Goal: Information Seeking & Learning: Learn about a topic

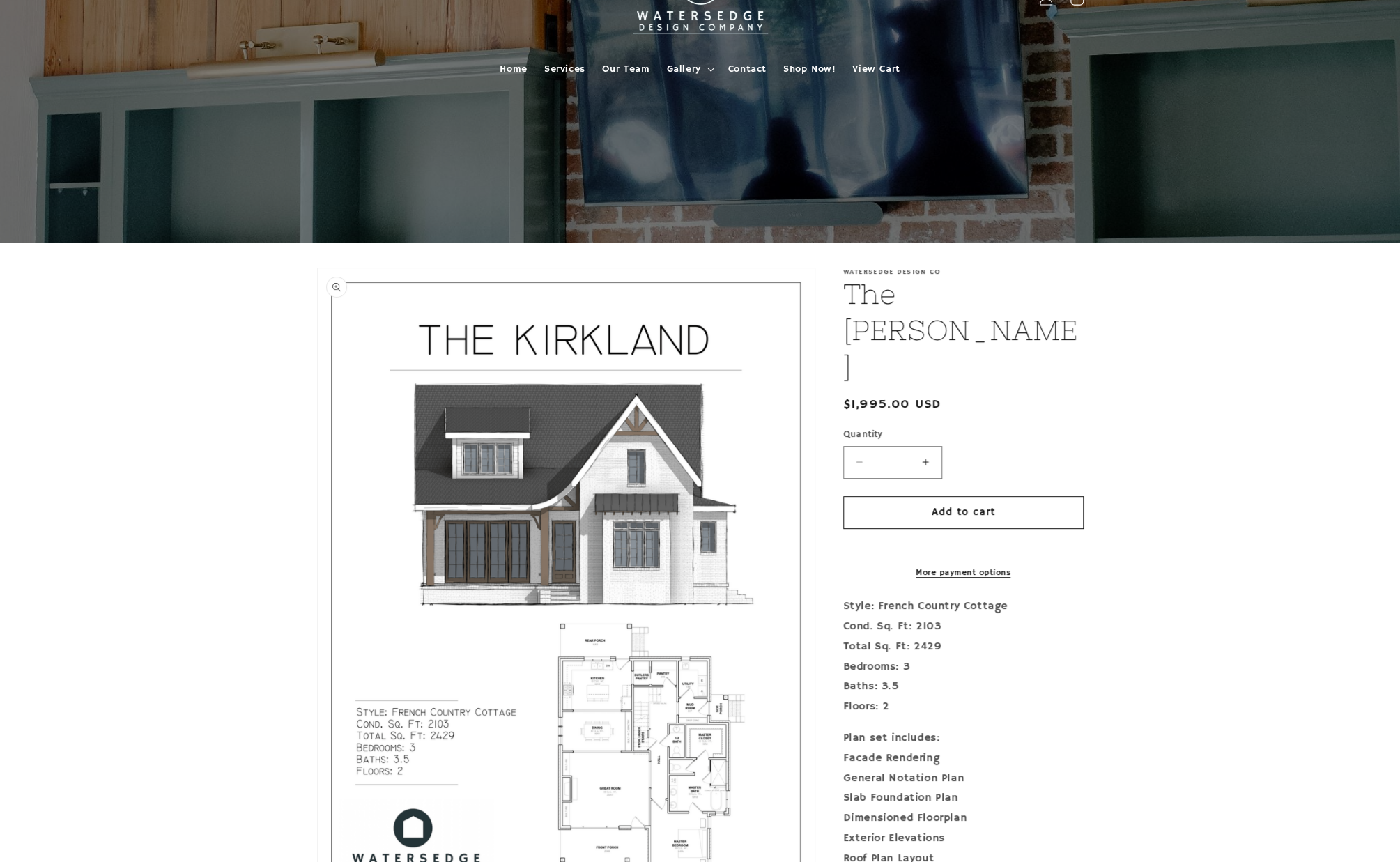
scroll to position [139, 0]
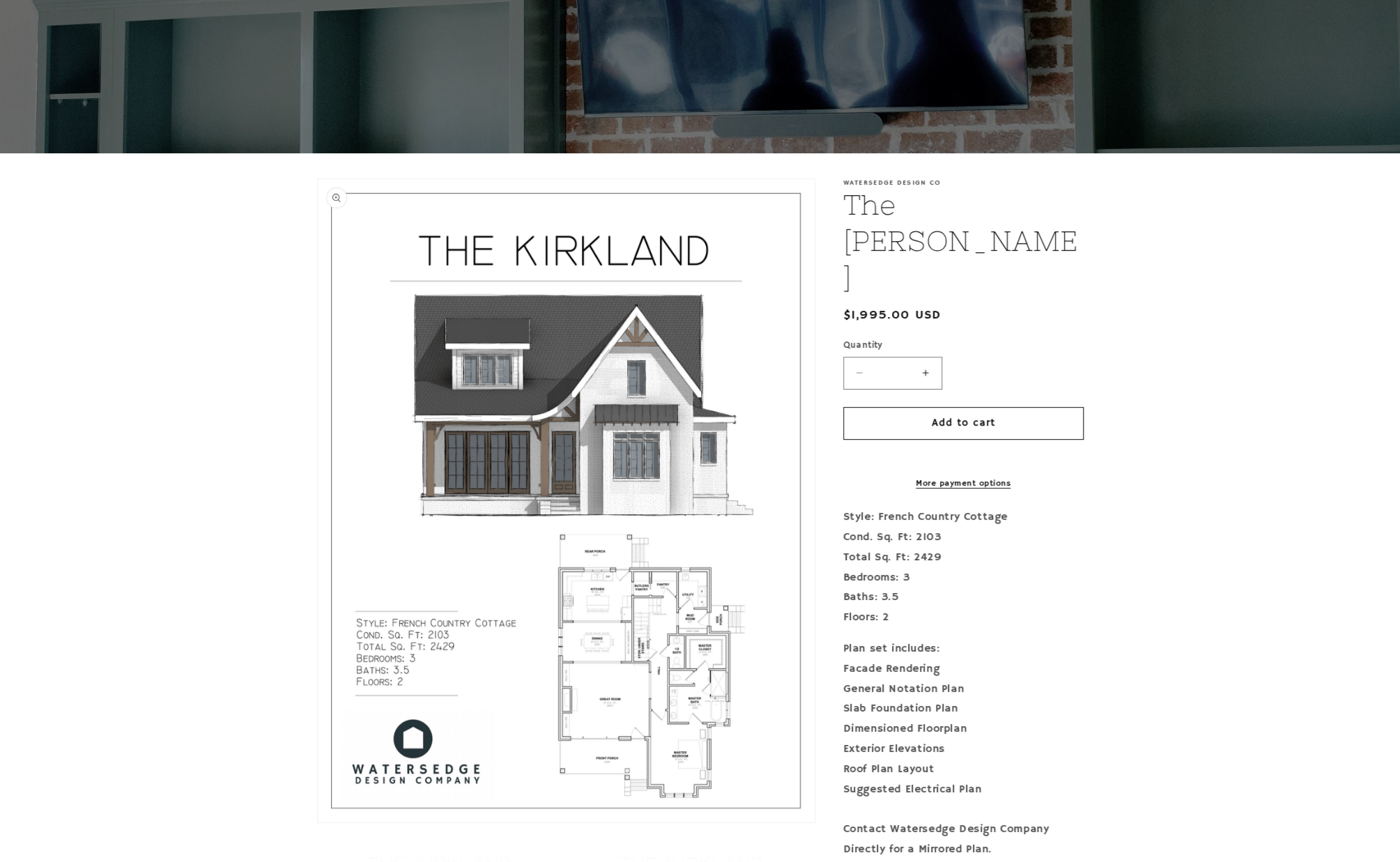
click at [318, 822] on button "Open media 1 in modal" at bounding box center [318, 822] width 0 height 0
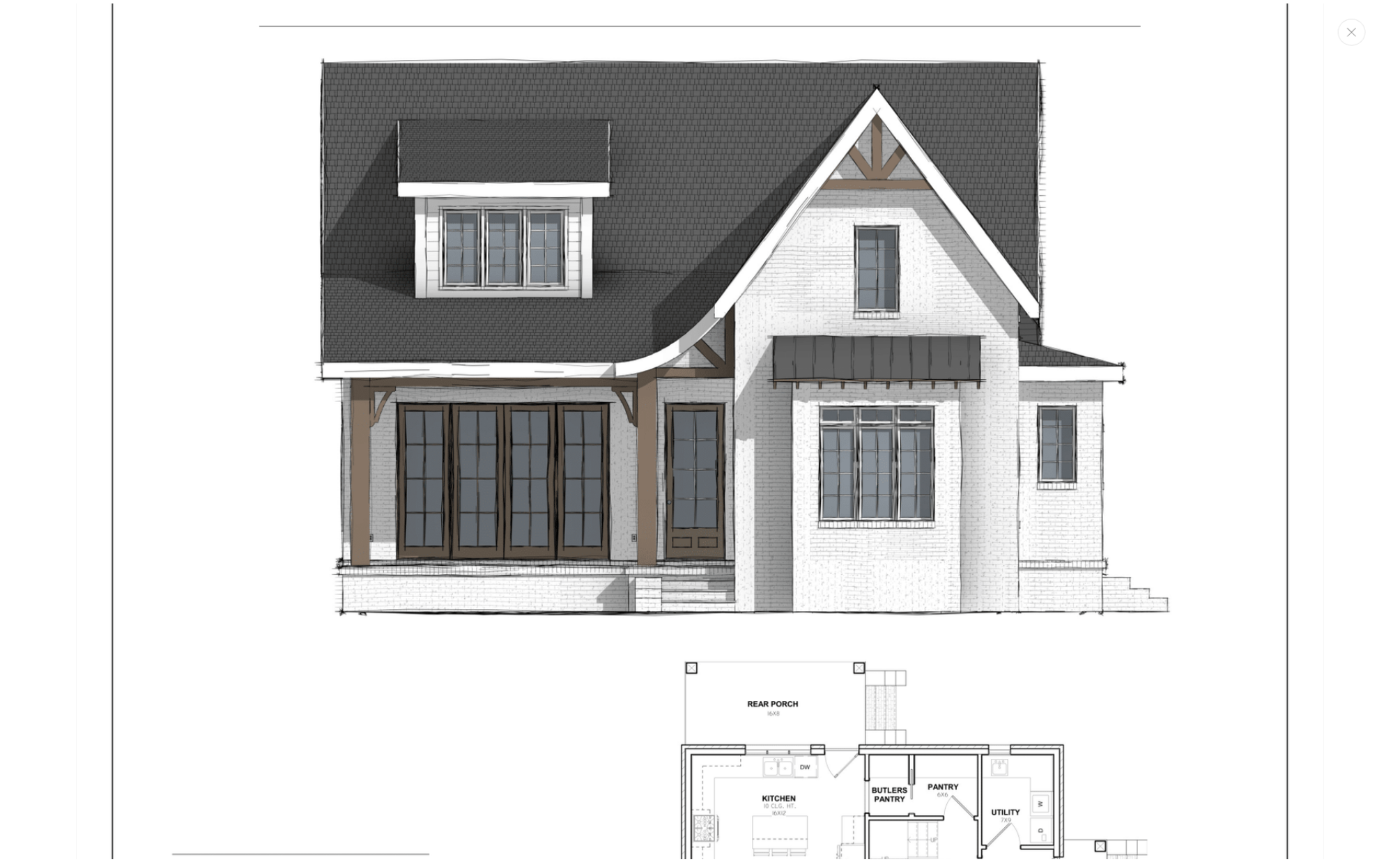
scroll to position [0, 0]
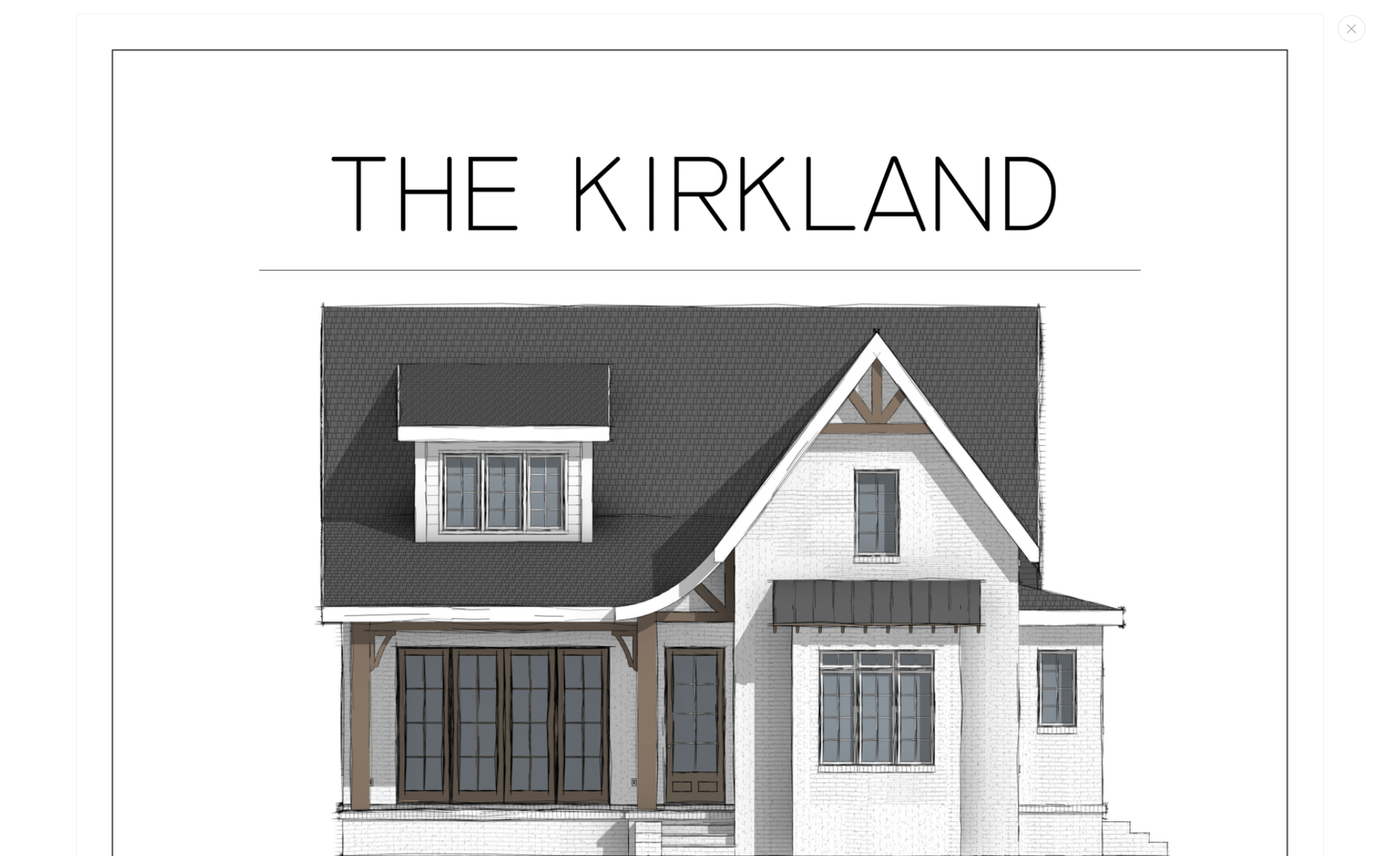
drag, startPoint x: 57, startPoint y: 11, endPoint x: 49, endPoint y: 16, distance: 9.4
click at [53, 20] on div "Media gallery" at bounding box center [700, 428] width 1400 height 856
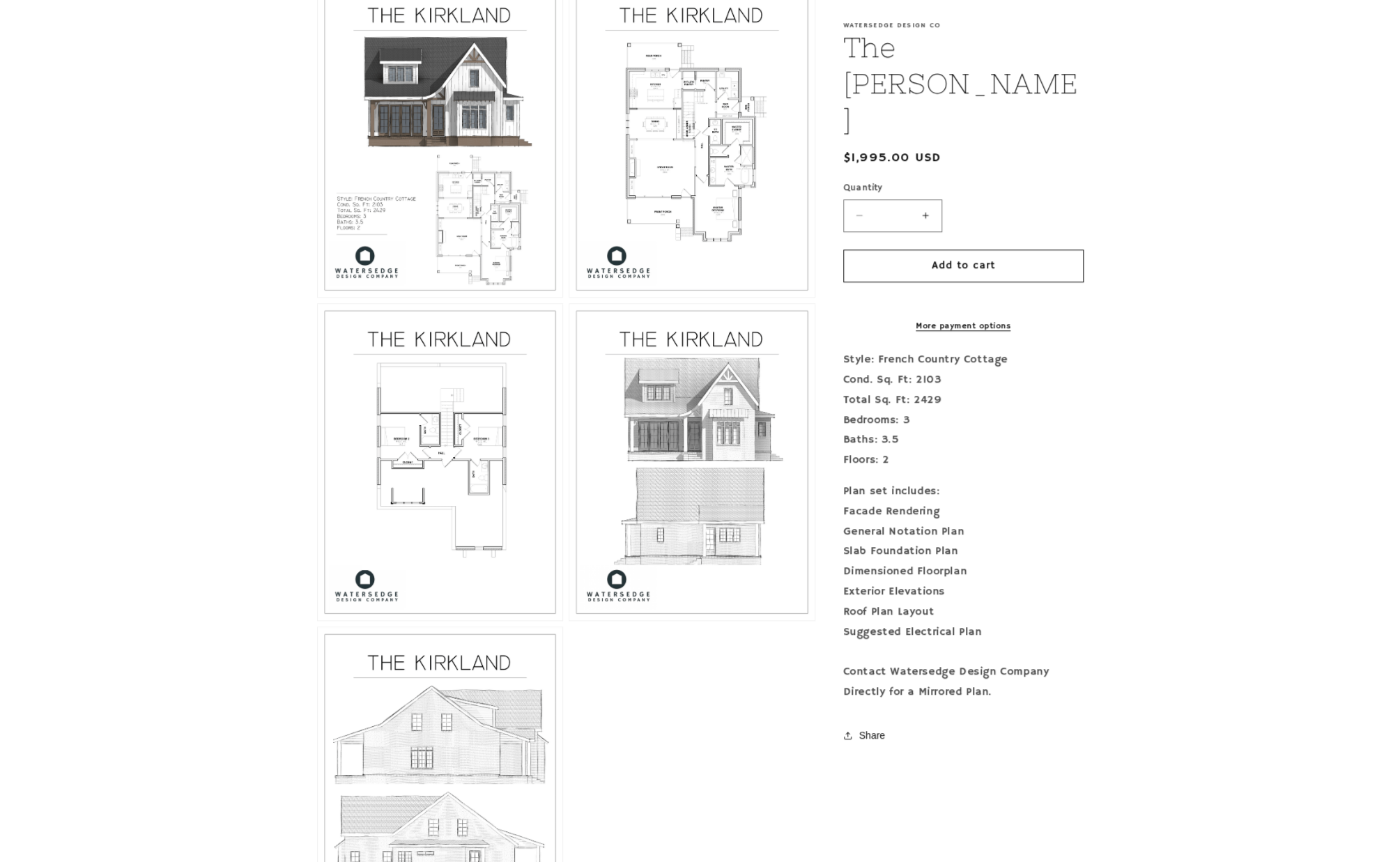
scroll to position [1045, 0]
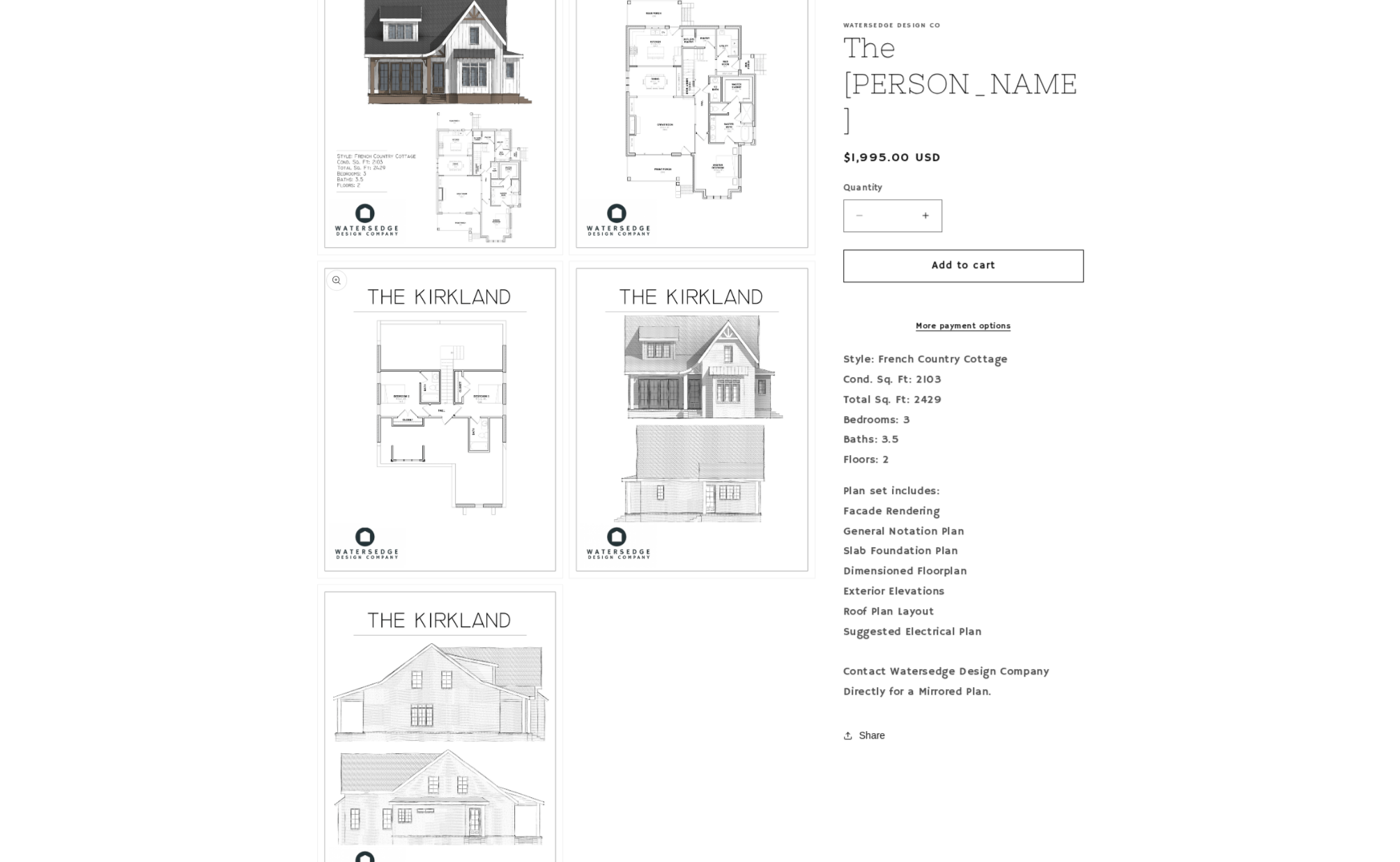
click at [318, 578] on button "Open media 4 in modal" at bounding box center [318, 578] width 0 height 0
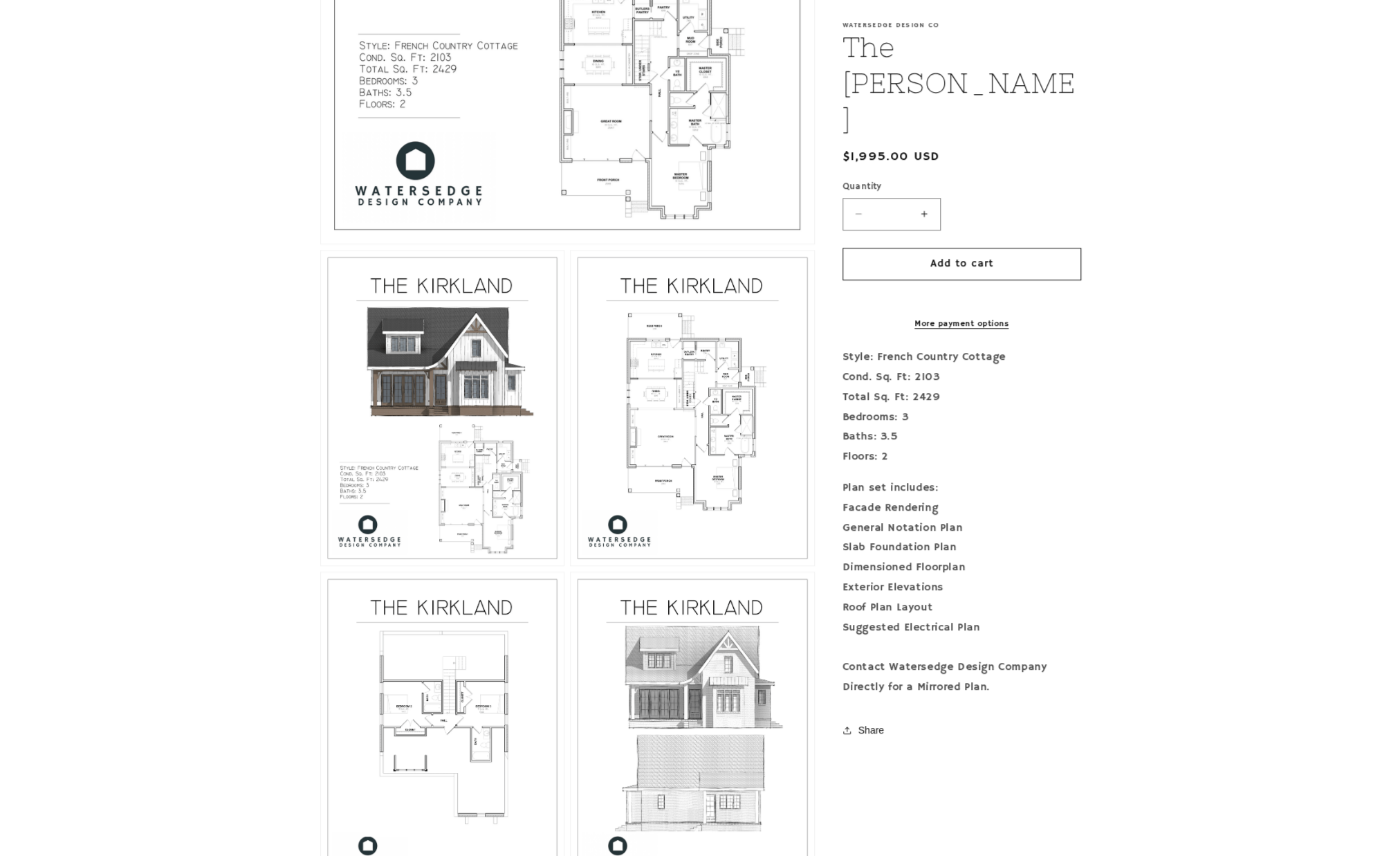
scroll to position [692, 0]
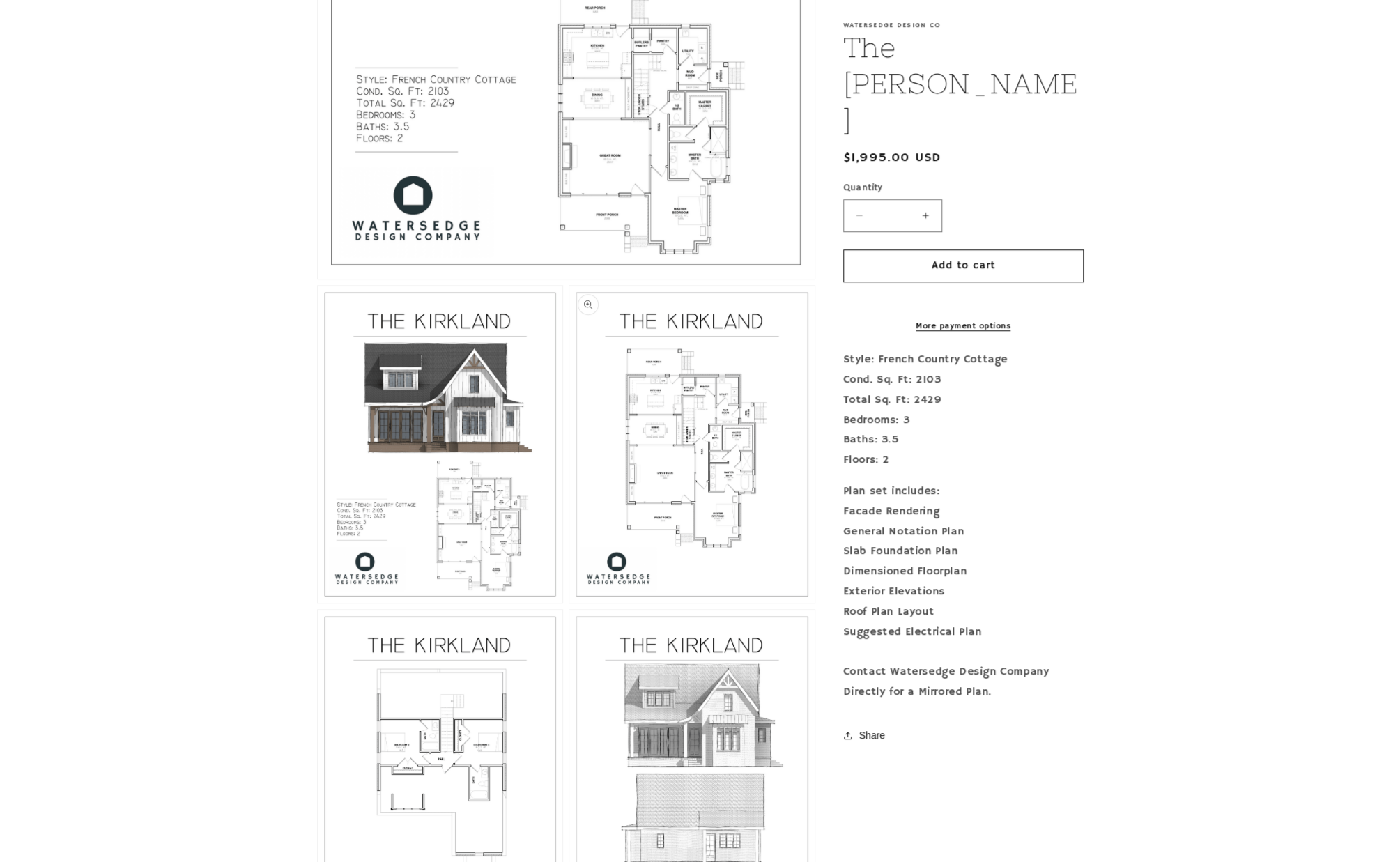
click at [570, 603] on button "Open media 3 in modal" at bounding box center [570, 603] width 0 height 0
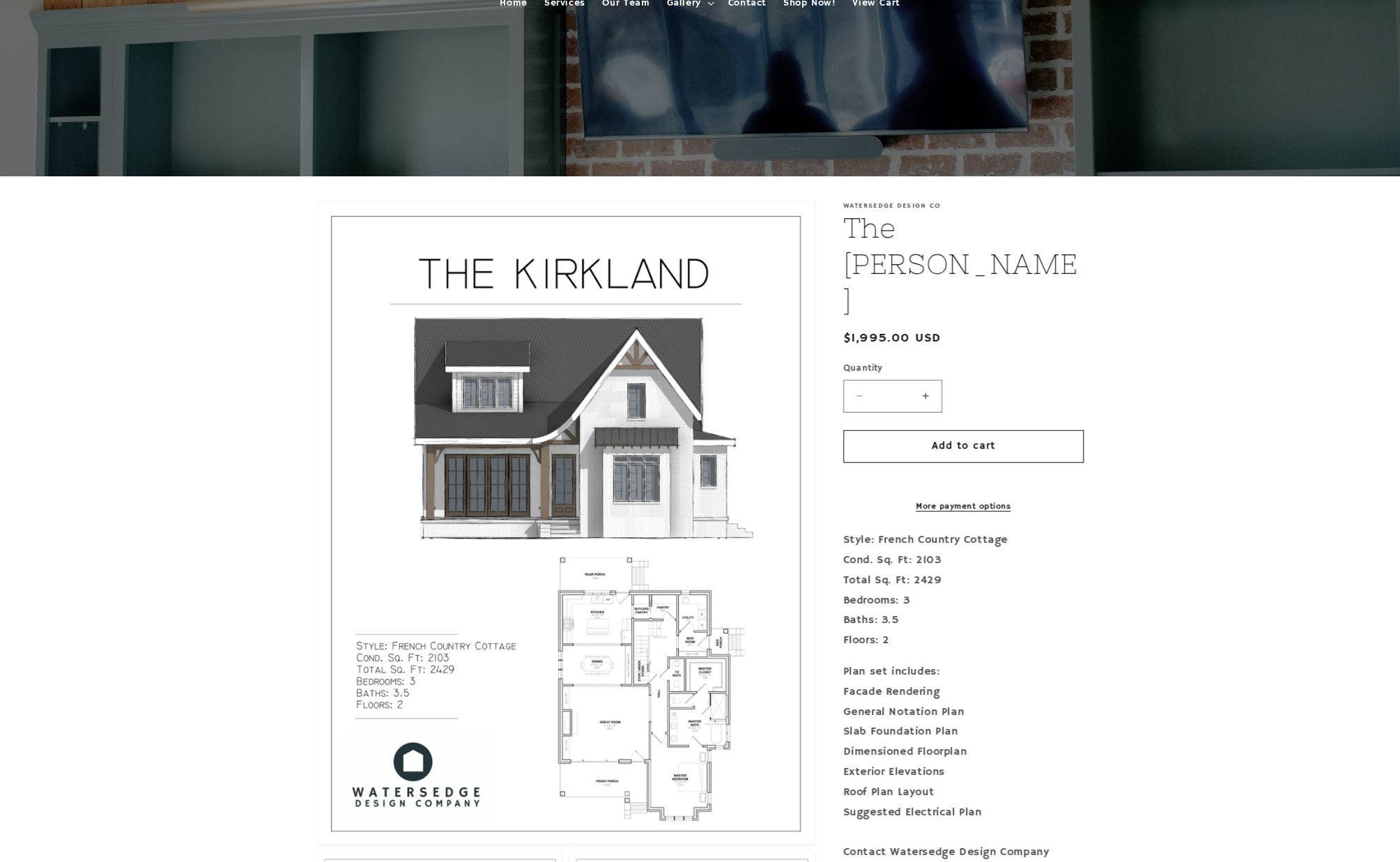
scroll to position [0, 0]
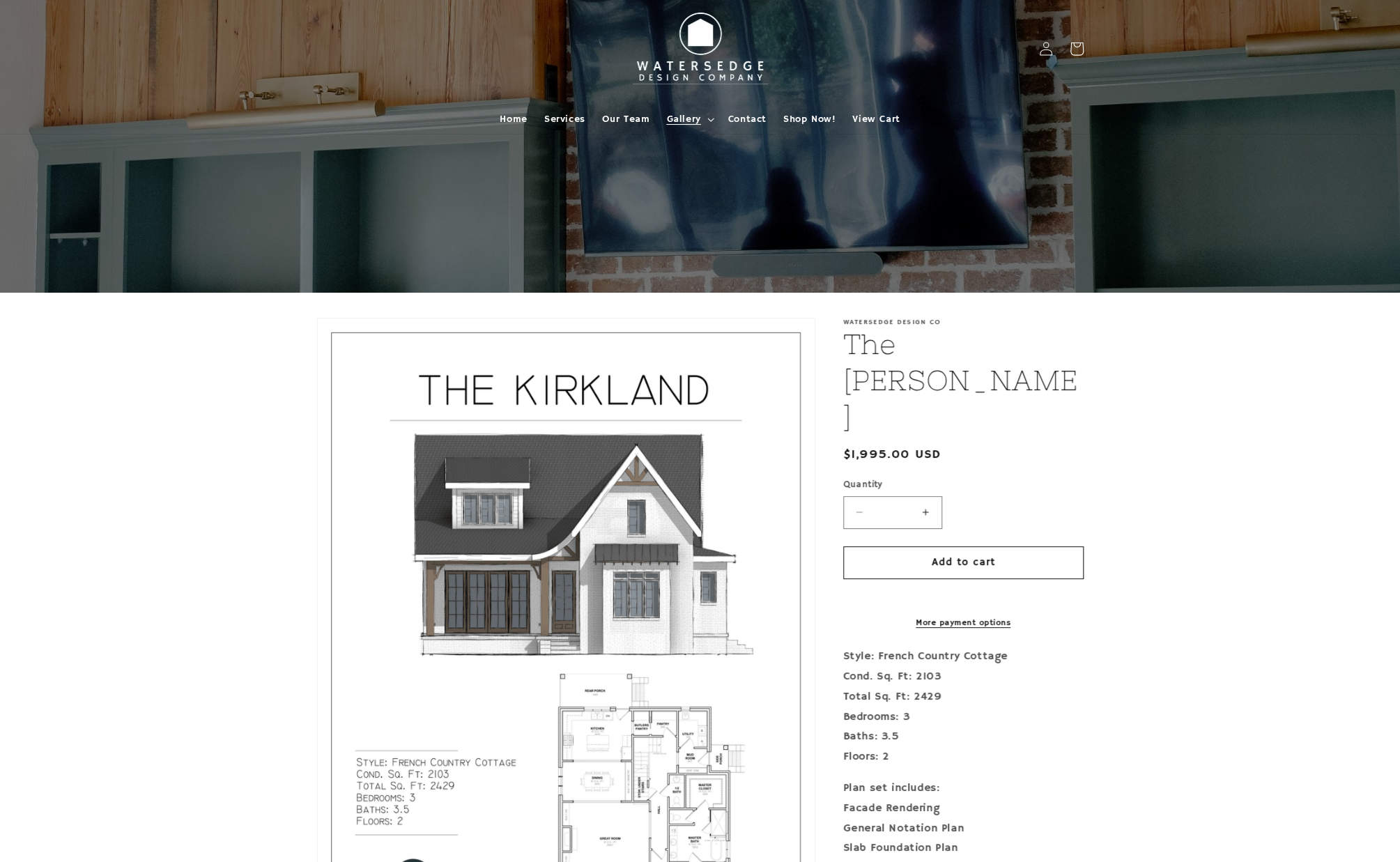
click at [693, 122] on span "Gallery" at bounding box center [683, 119] width 34 height 13
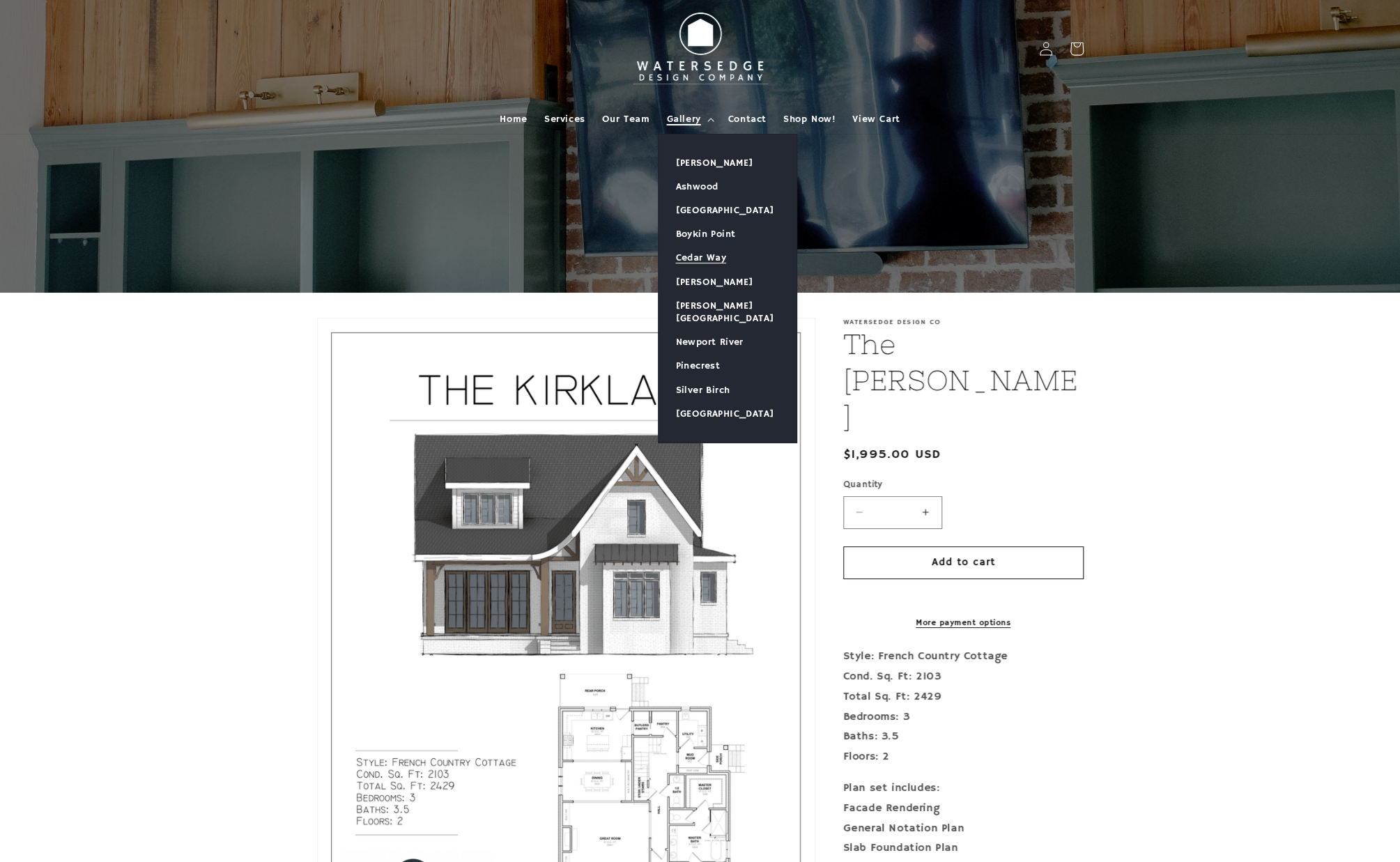
click at [687, 253] on link "Cedar Way" at bounding box center [728, 257] width 138 height 23
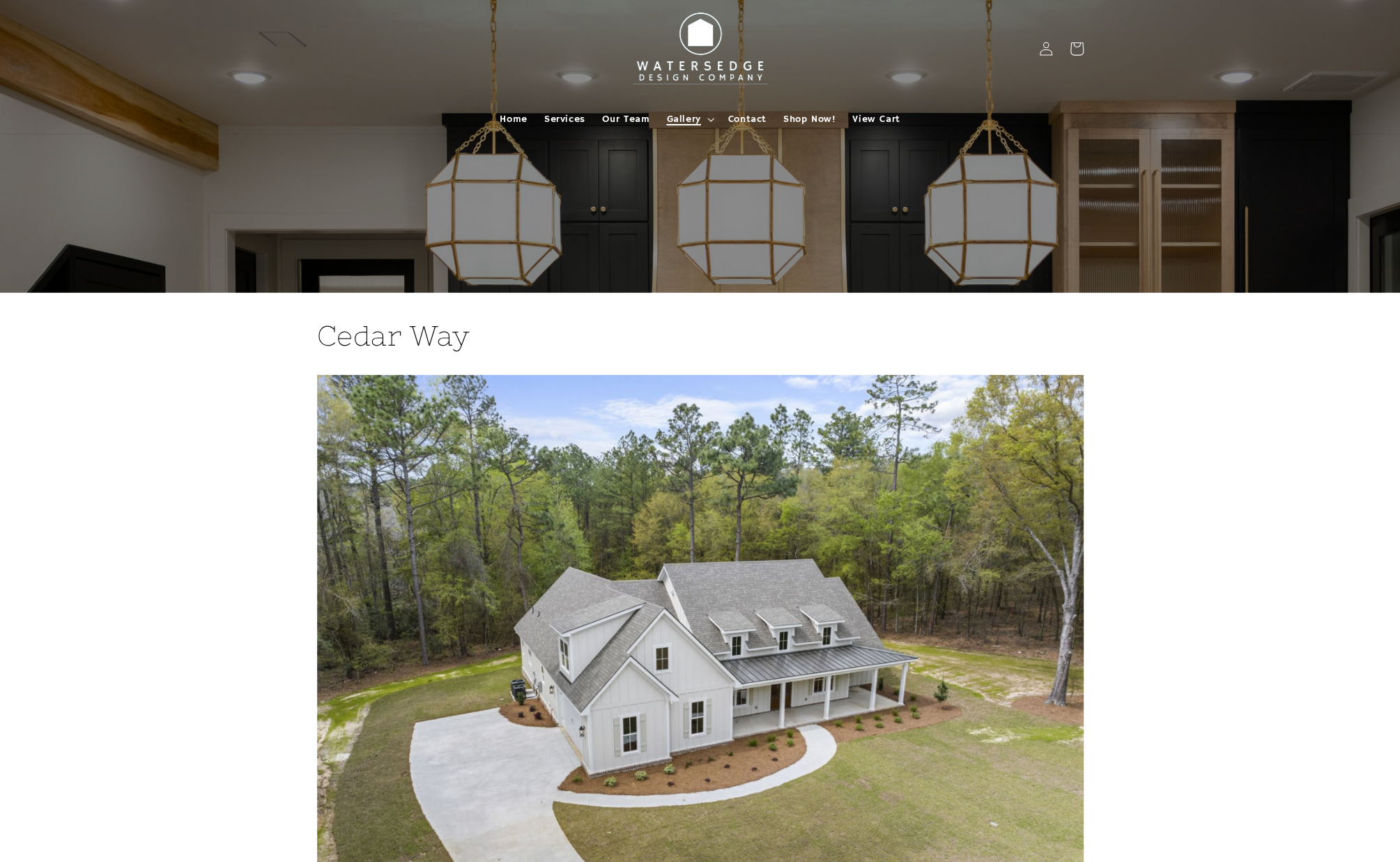
click at [688, 111] on summary "Gallery" at bounding box center [688, 119] width 61 height 29
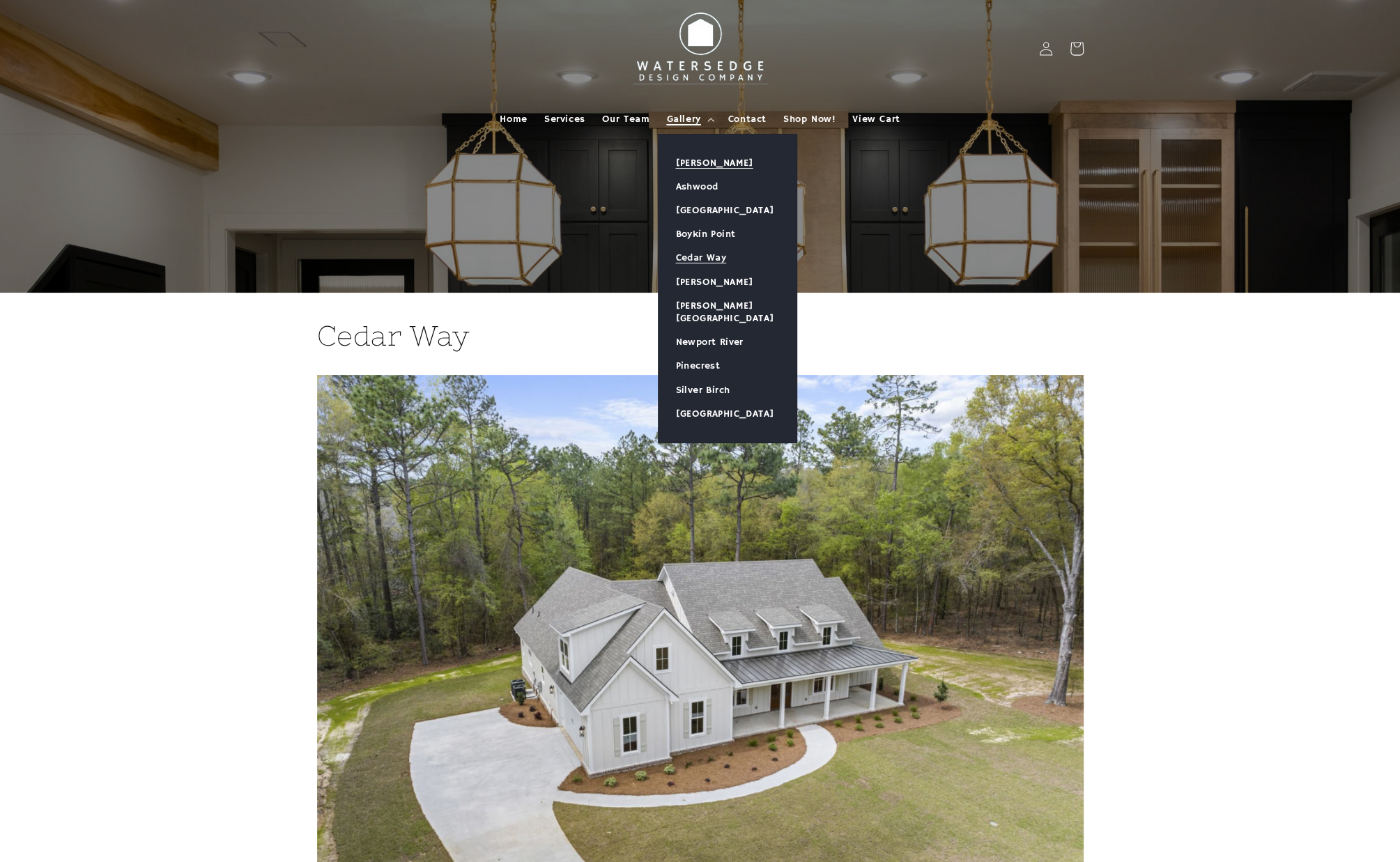
click at [706, 153] on link "[PERSON_NAME]" at bounding box center [728, 163] width 138 height 23
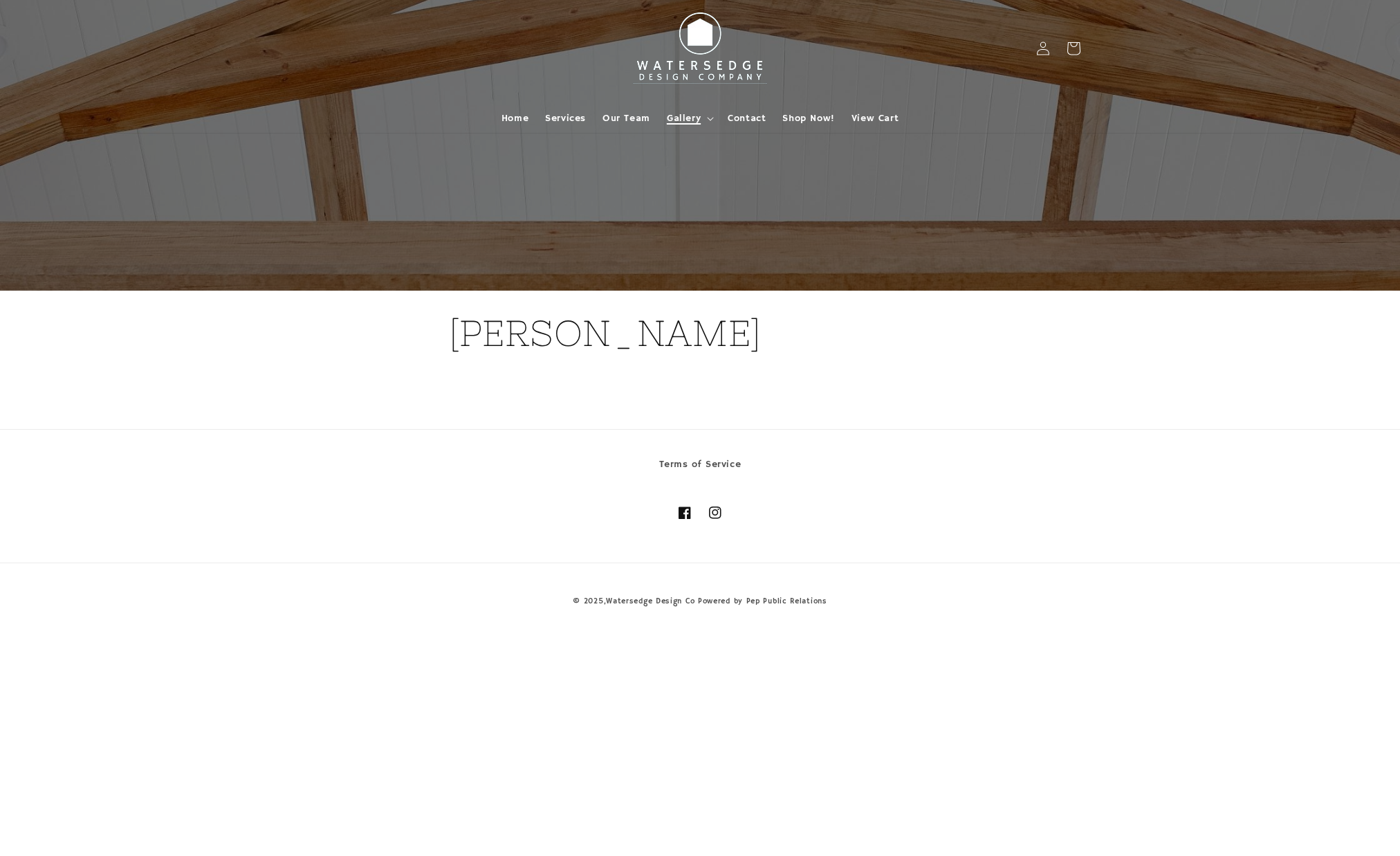
click at [703, 113] on summary "Gallery" at bounding box center [688, 118] width 61 height 29
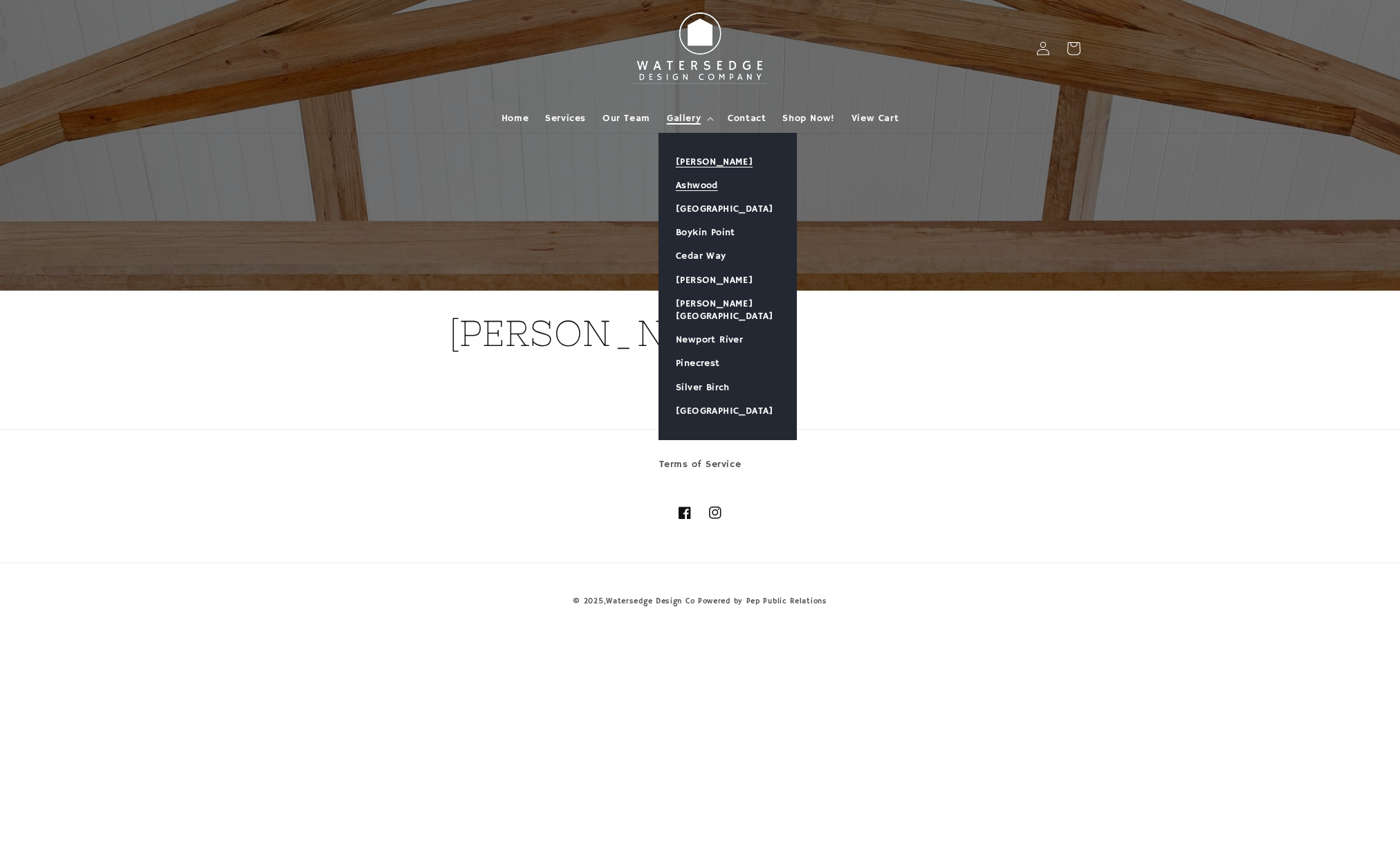
click at [689, 181] on link "Ashwood" at bounding box center [727, 185] width 137 height 23
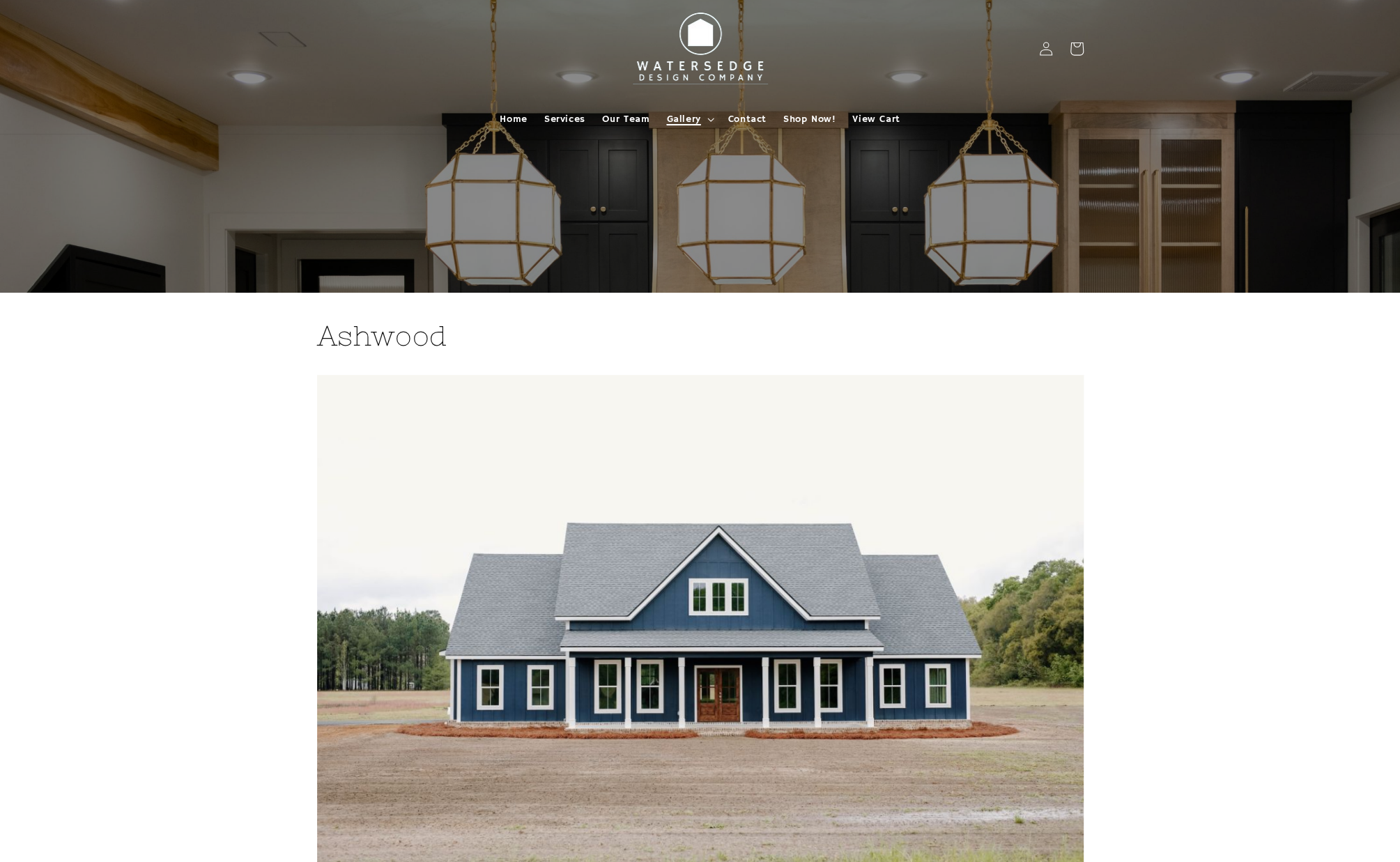
click at [697, 114] on span "Gallery" at bounding box center [683, 119] width 34 height 13
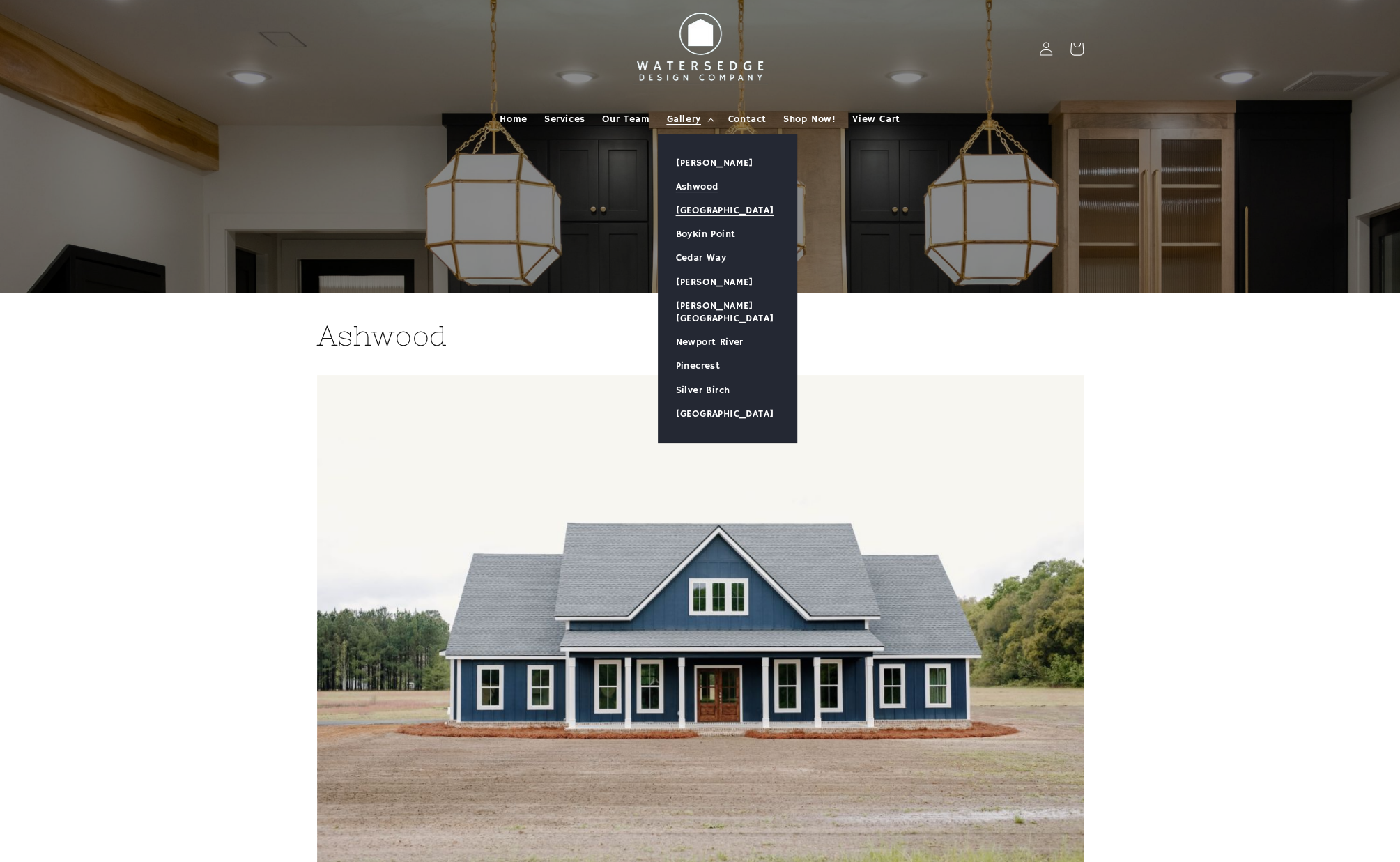
click at [706, 209] on link "[GEOGRAPHIC_DATA]" at bounding box center [728, 210] width 138 height 23
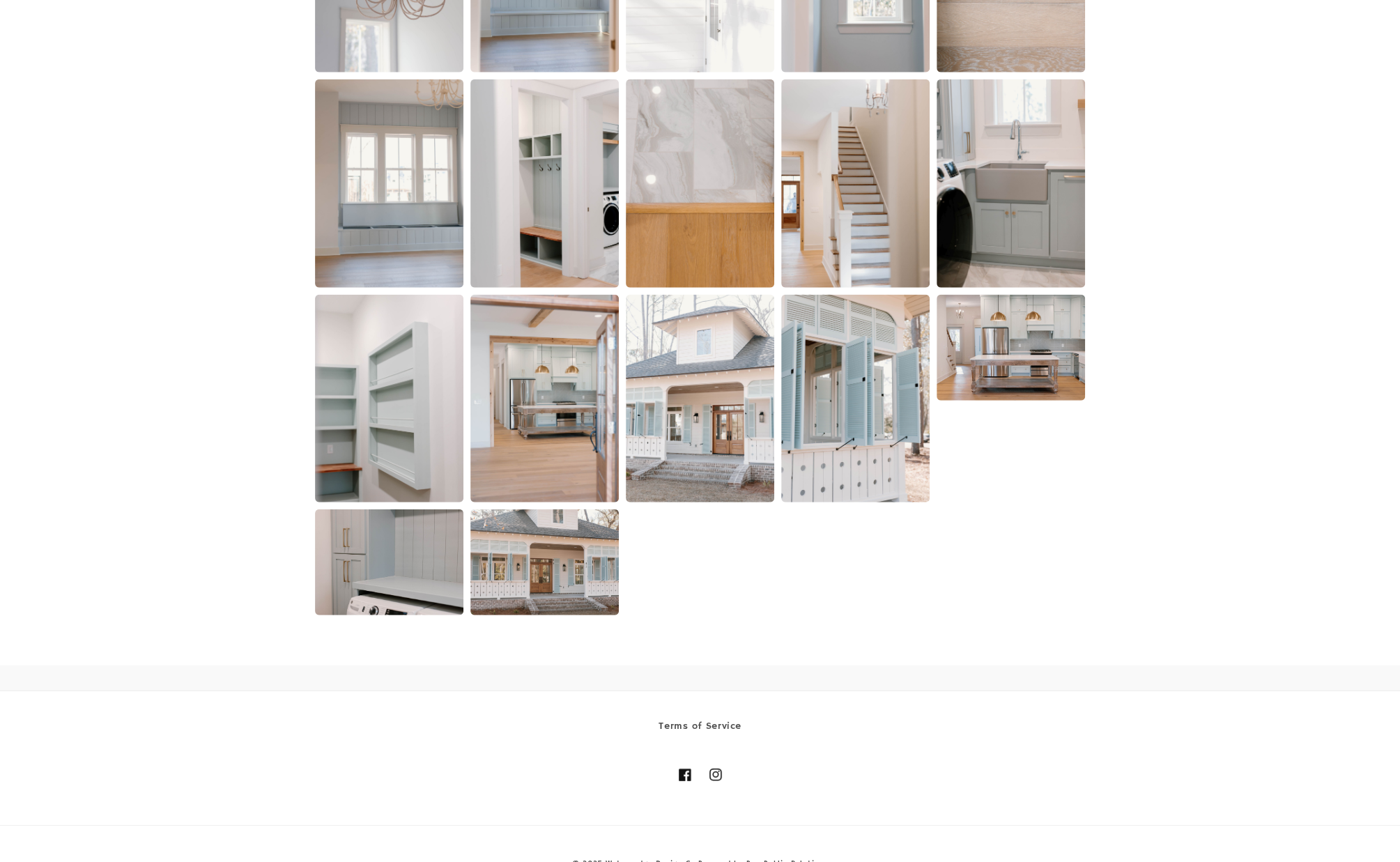
scroll to position [2648, 0]
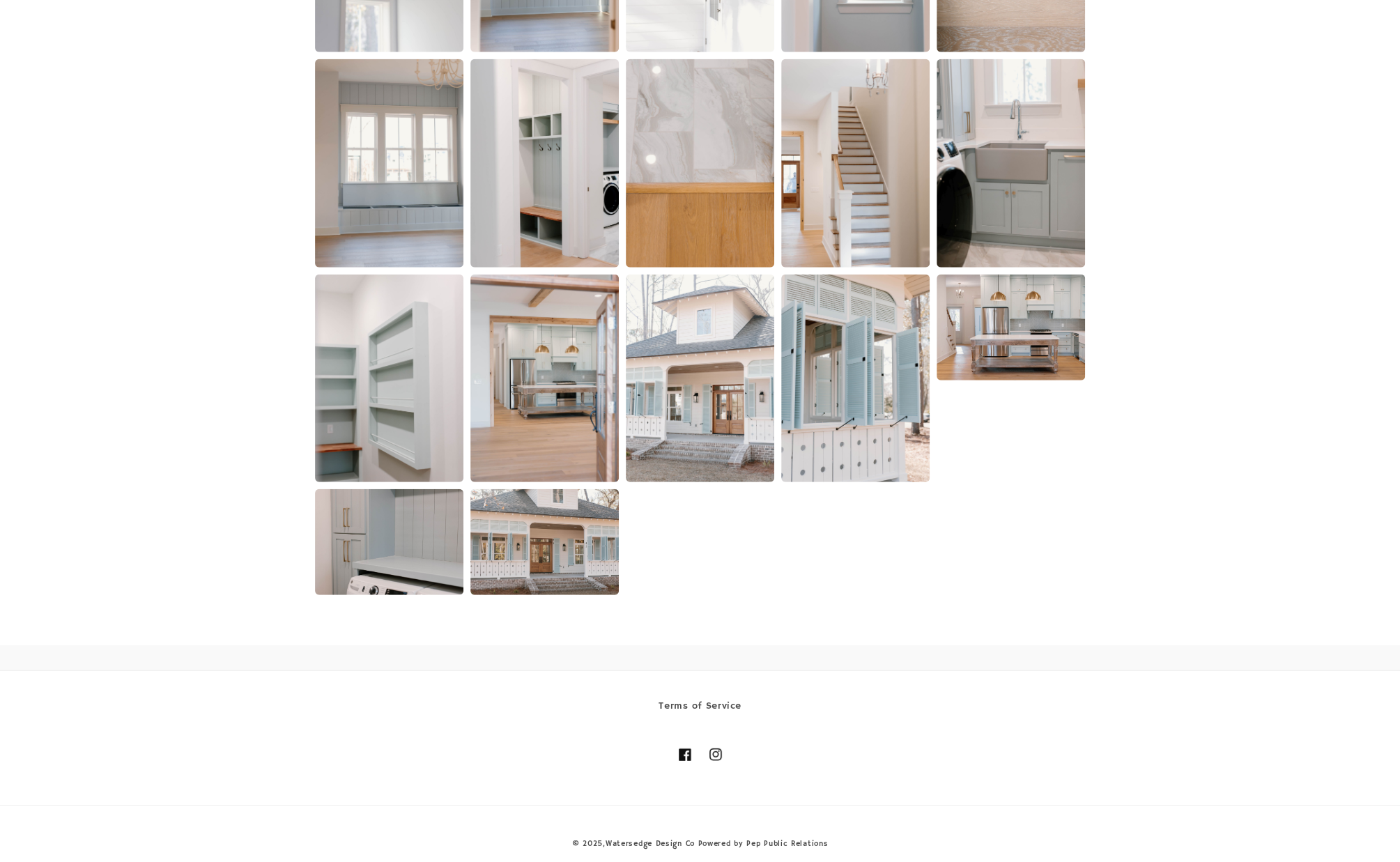
click at [981, 364] on img at bounding box center [1011, 327] width 148 height 106
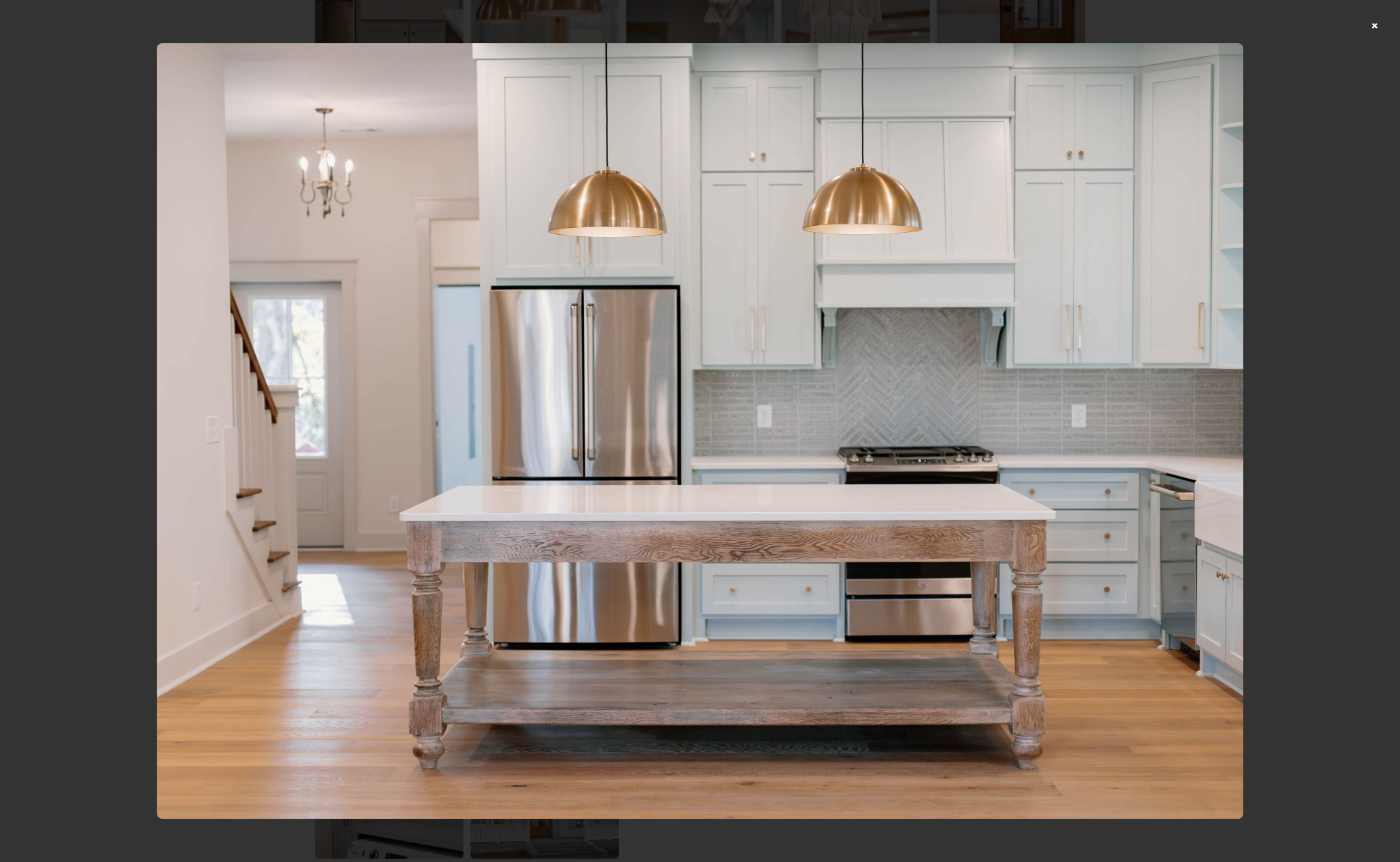
scroll to position [2383, 0]
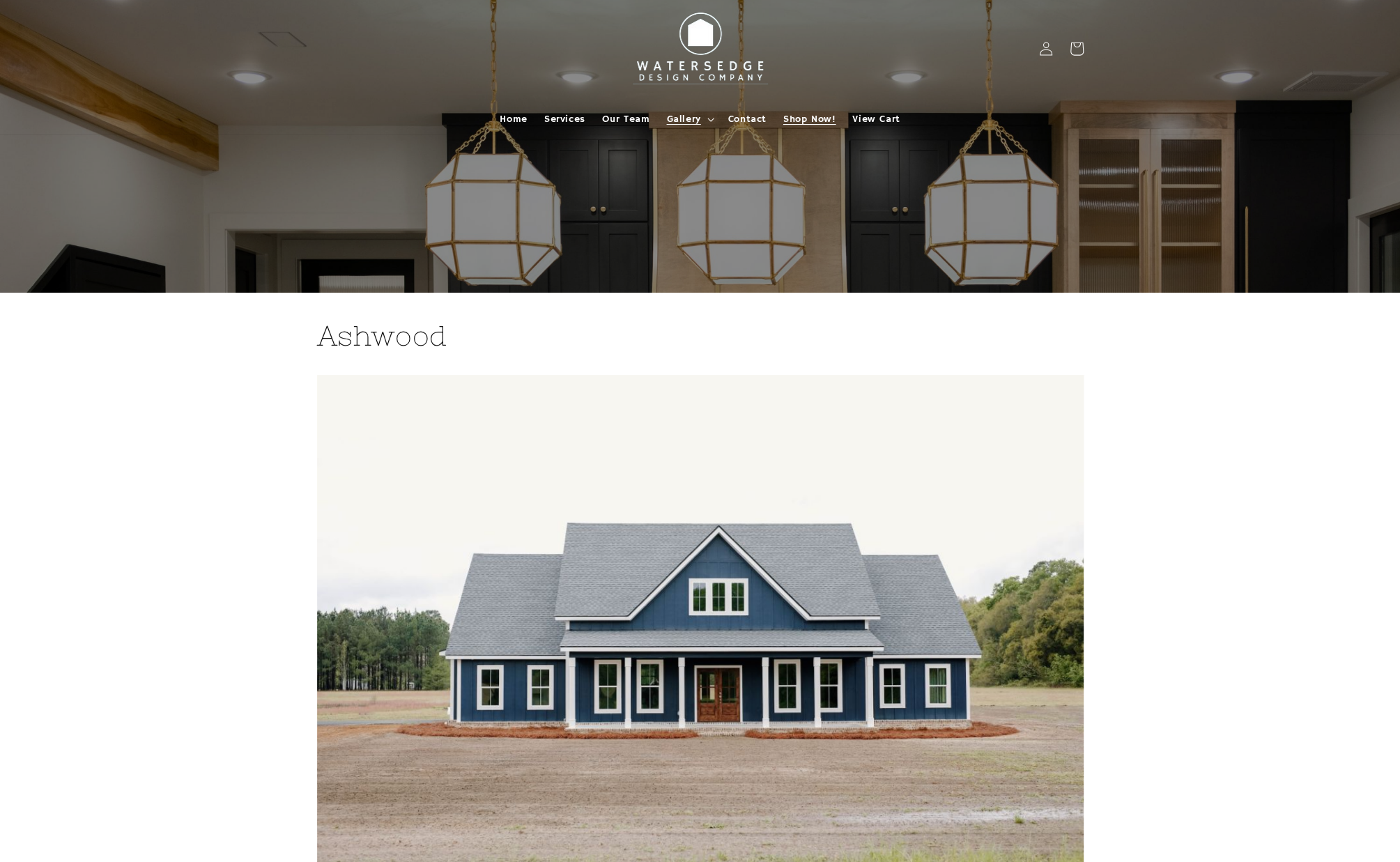
click at [827, 115] on span "Shop Now!" at bounding box center [809, 119] width 52 height 13
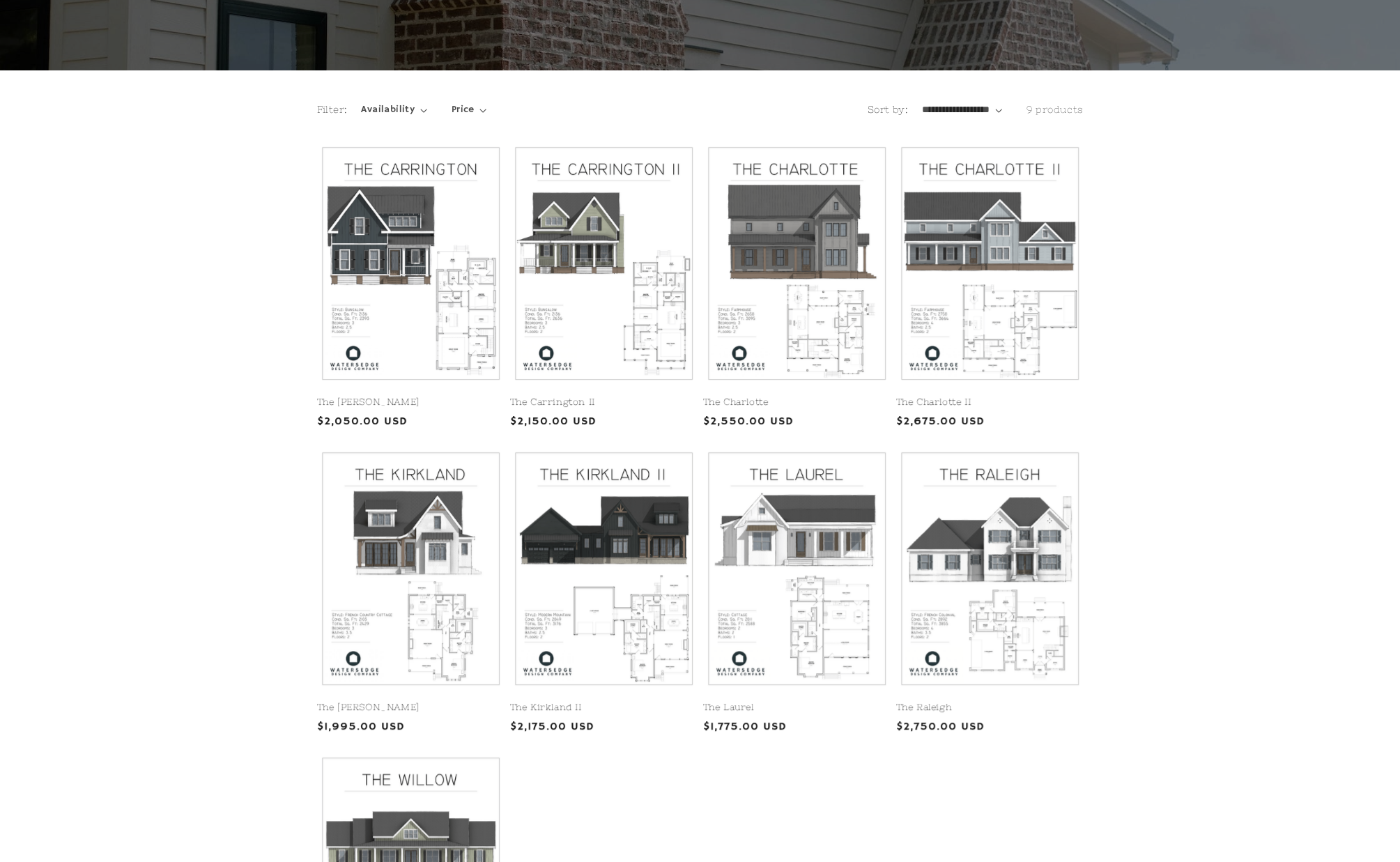
scroll to position [209, 0]
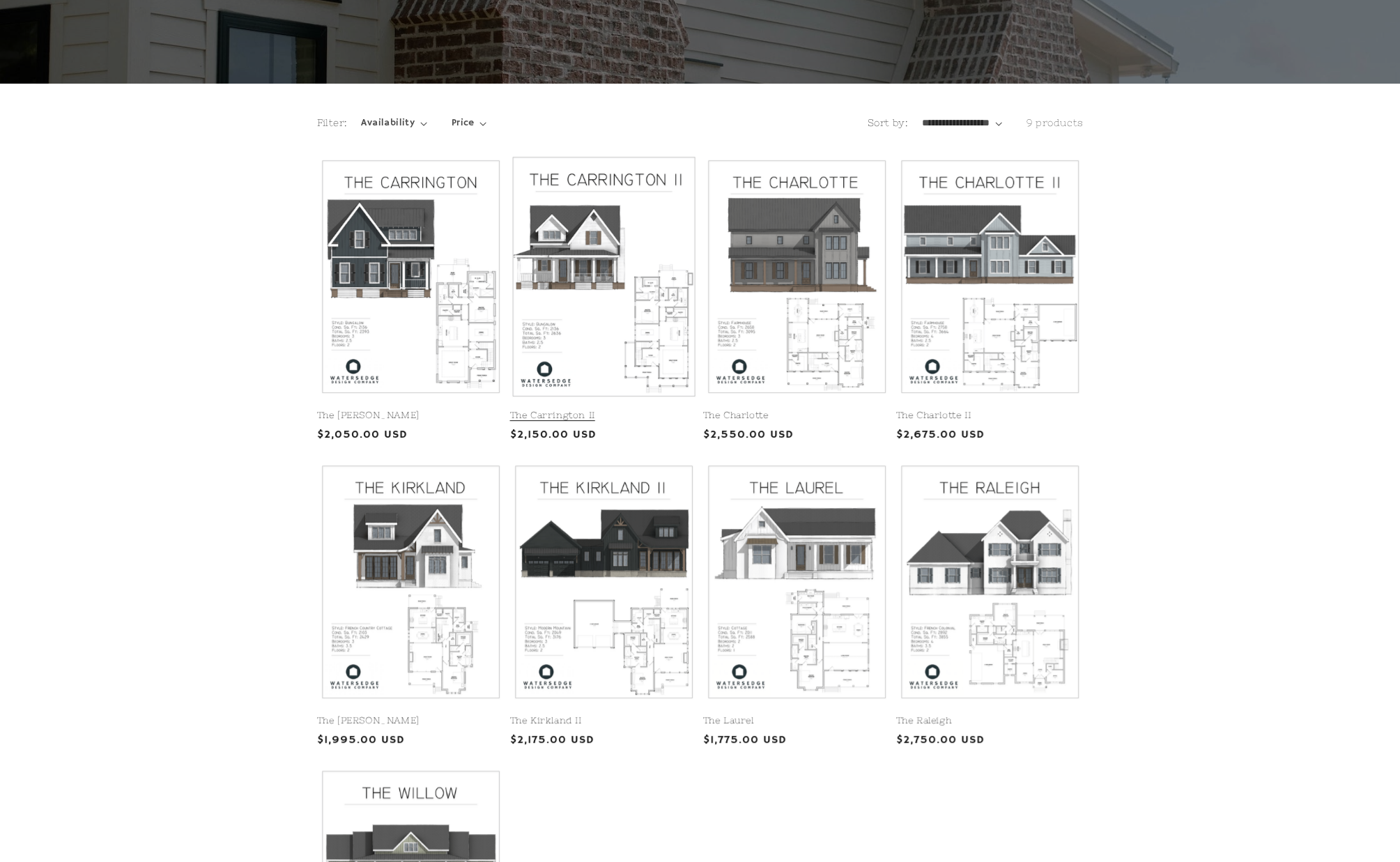
click at [616, 410] on link "The Carrington II" at bounding box center [604, 416] width 188 height 12
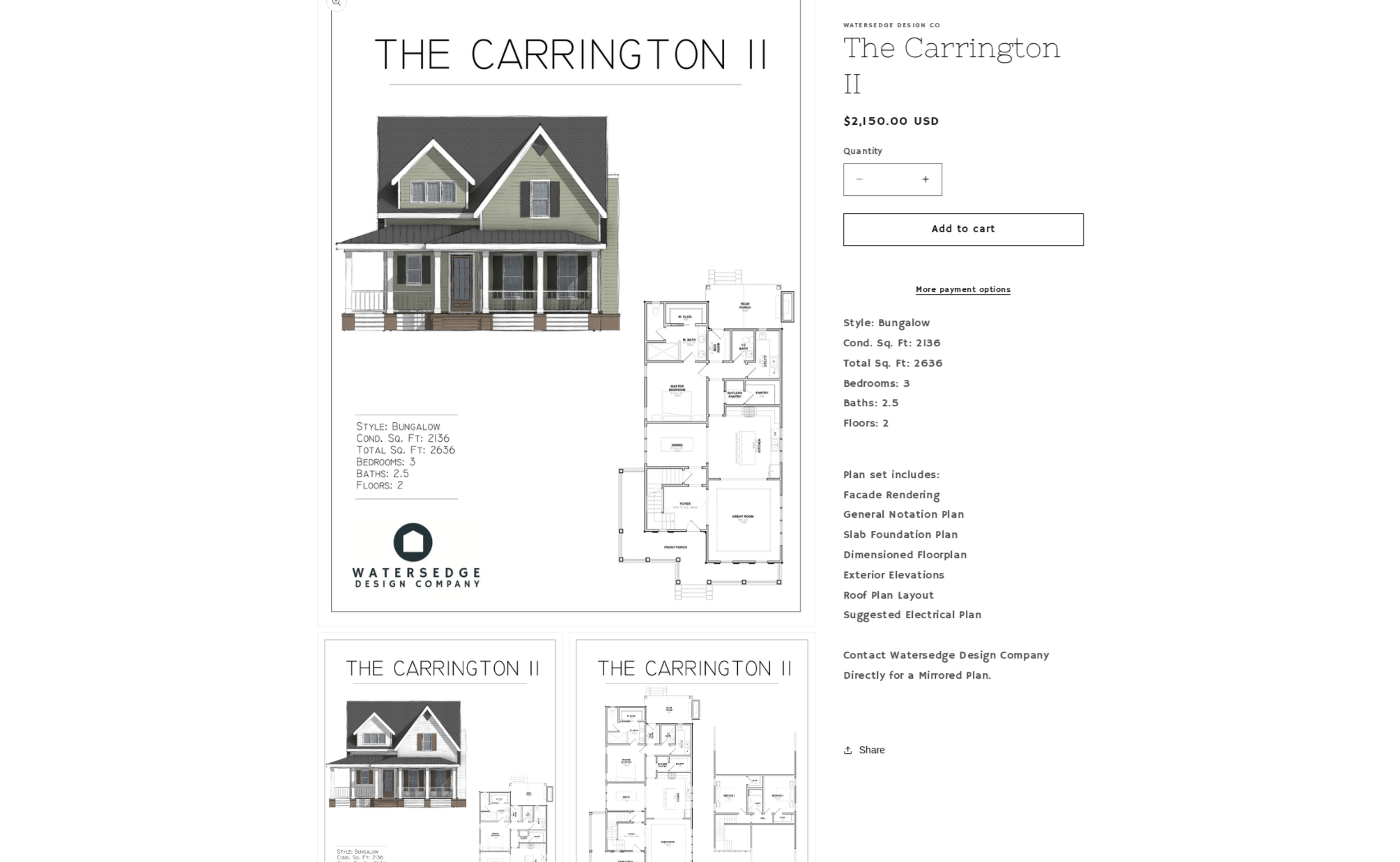
scroll to position [139, 0]
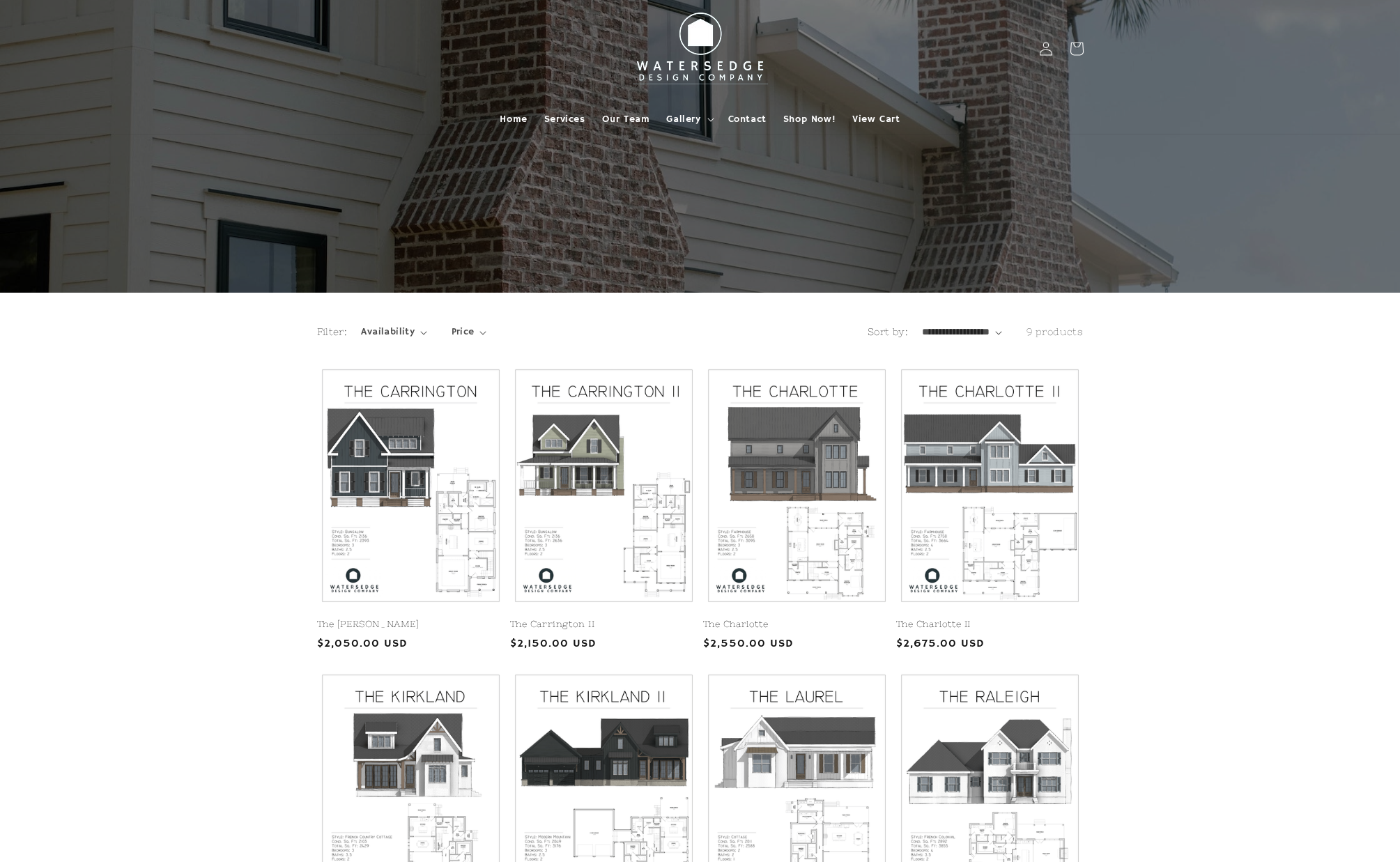
scroll to position [209, 0]
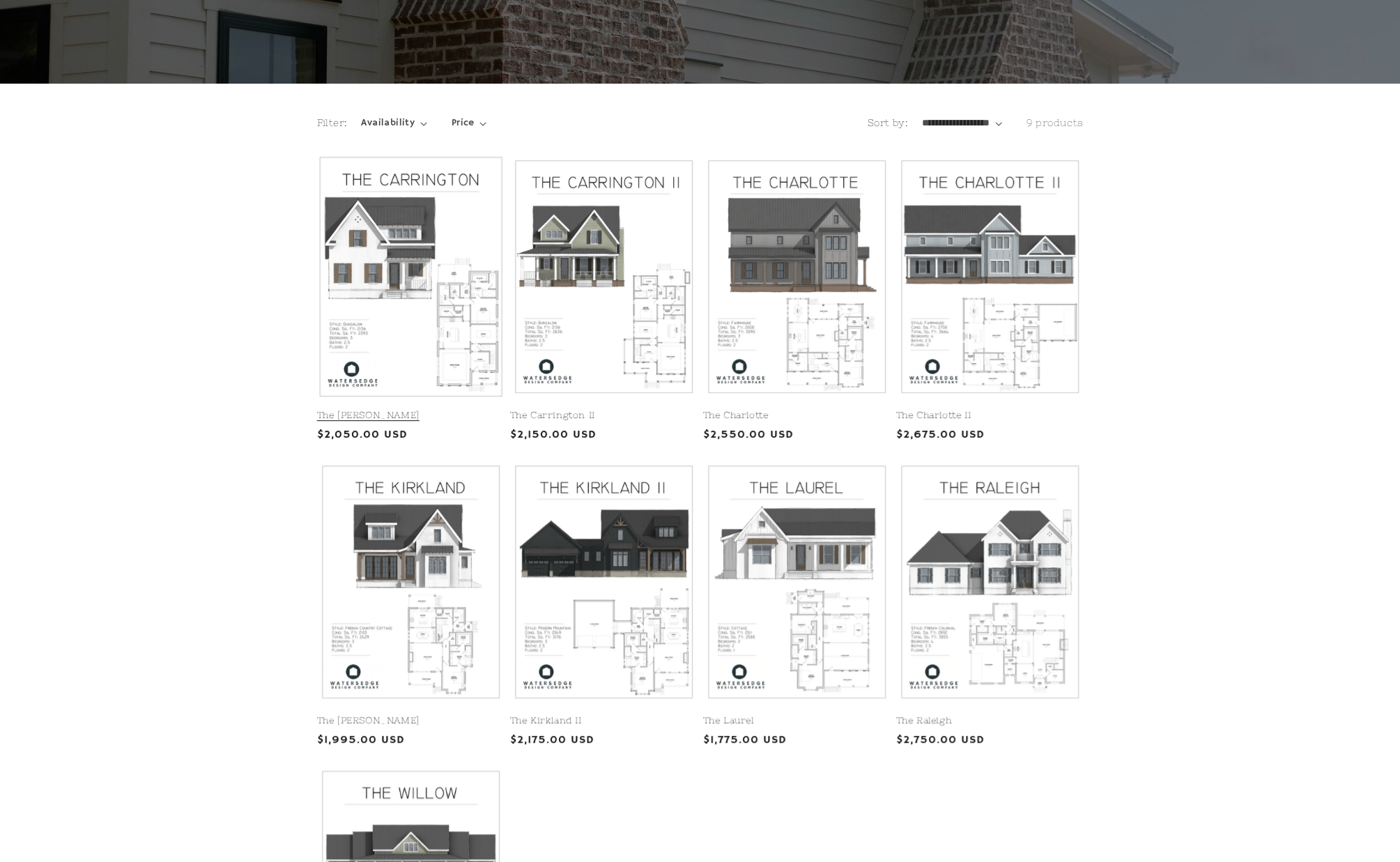
click at [379, 410] on link "The Carrington" at bounding box center [411, 416] width 188 height 12
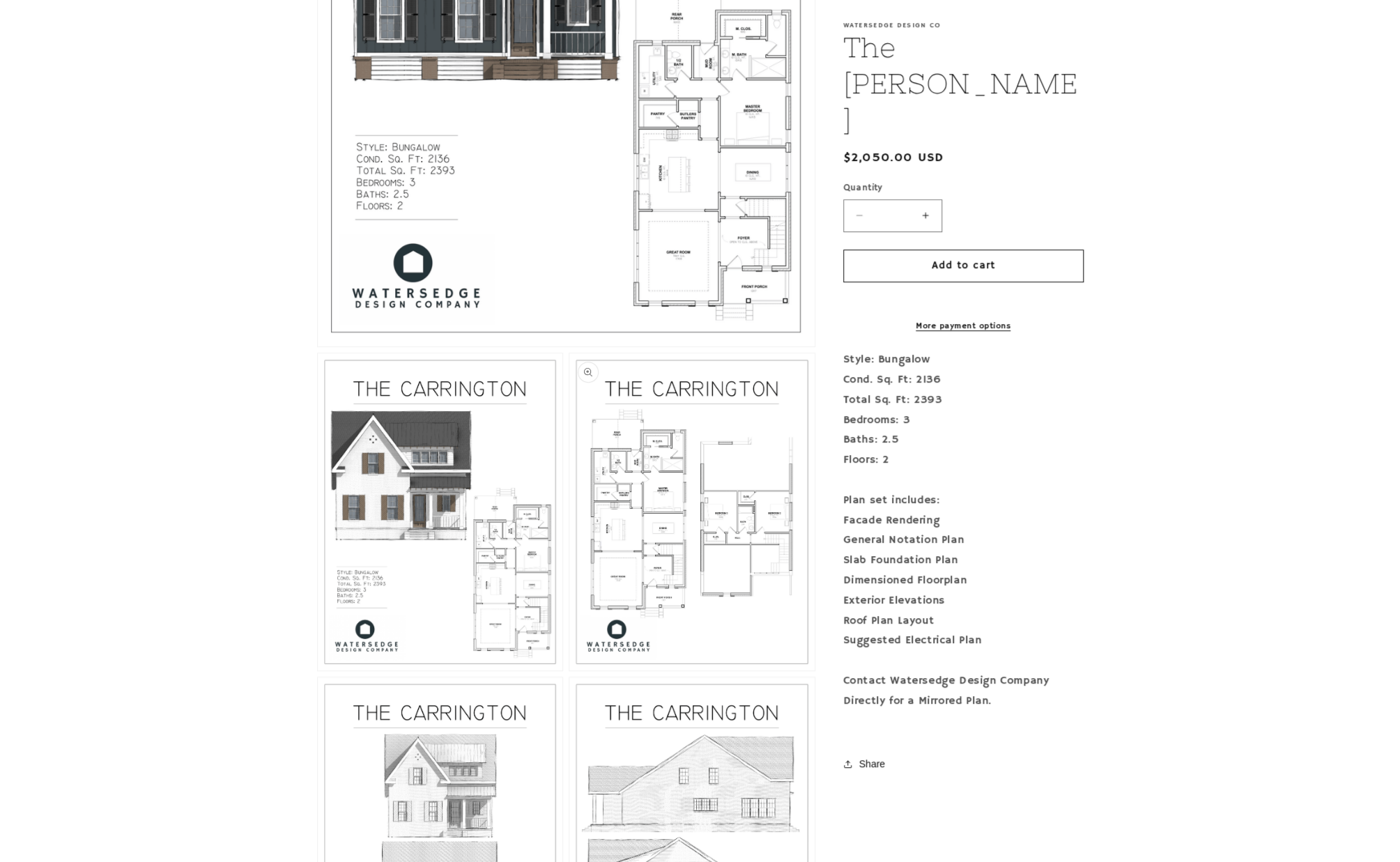
scroll to position [627, 0]
click at [570, 672] on button "Open media 3 in modal" at bounding box center [570, 672] width 0 height 0
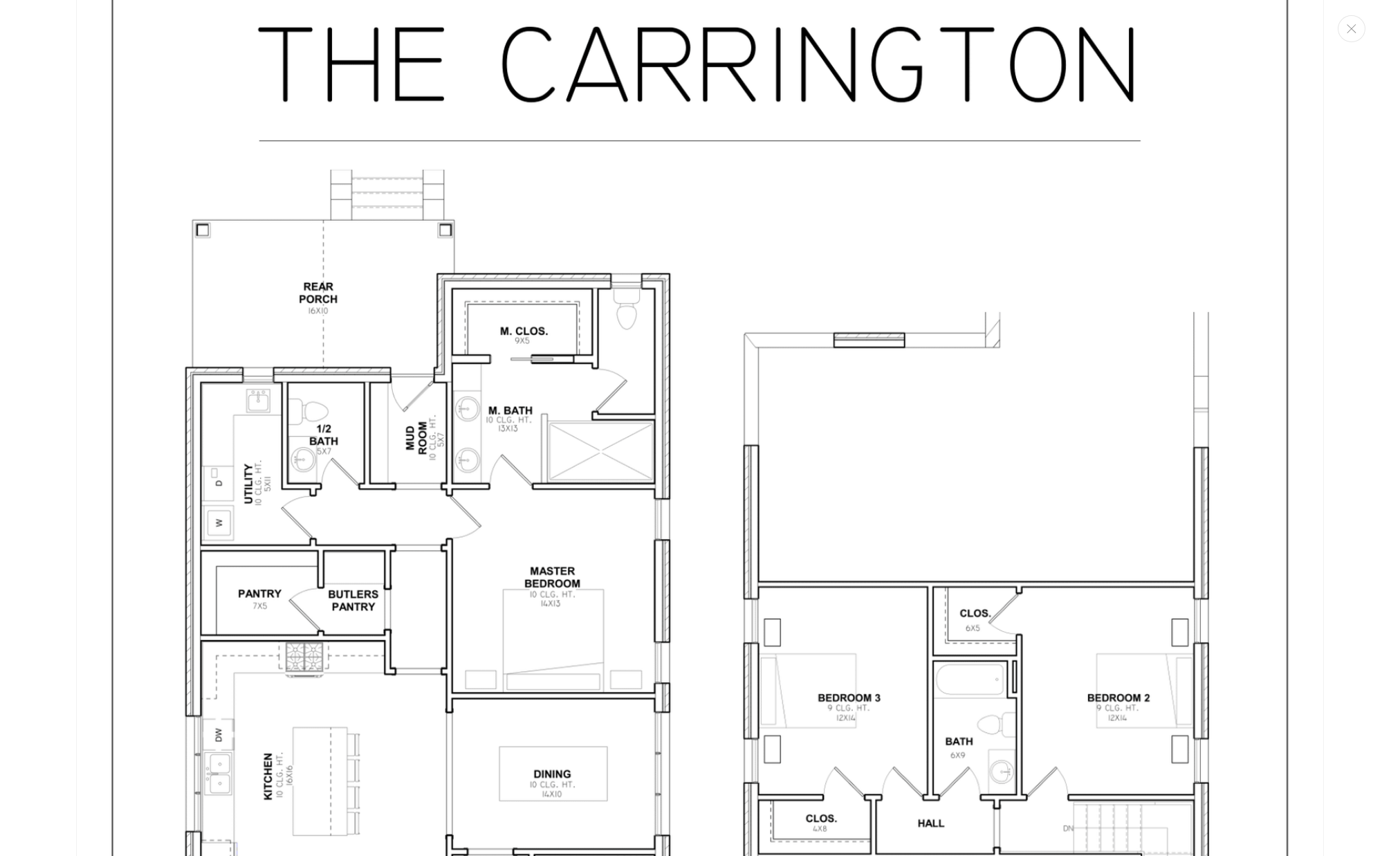
scroll to position [3375, 0]
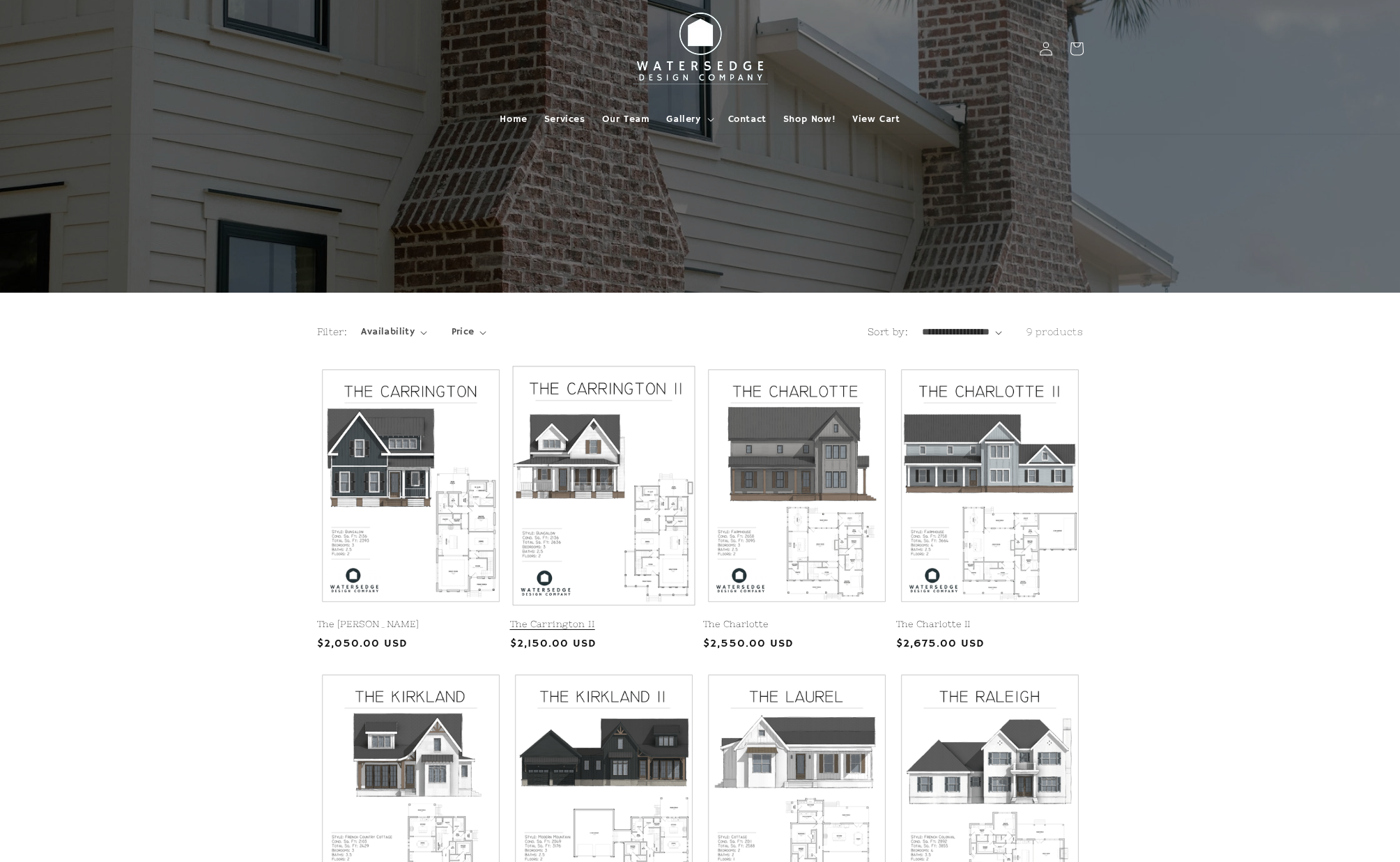
scroll to position [209, 0]
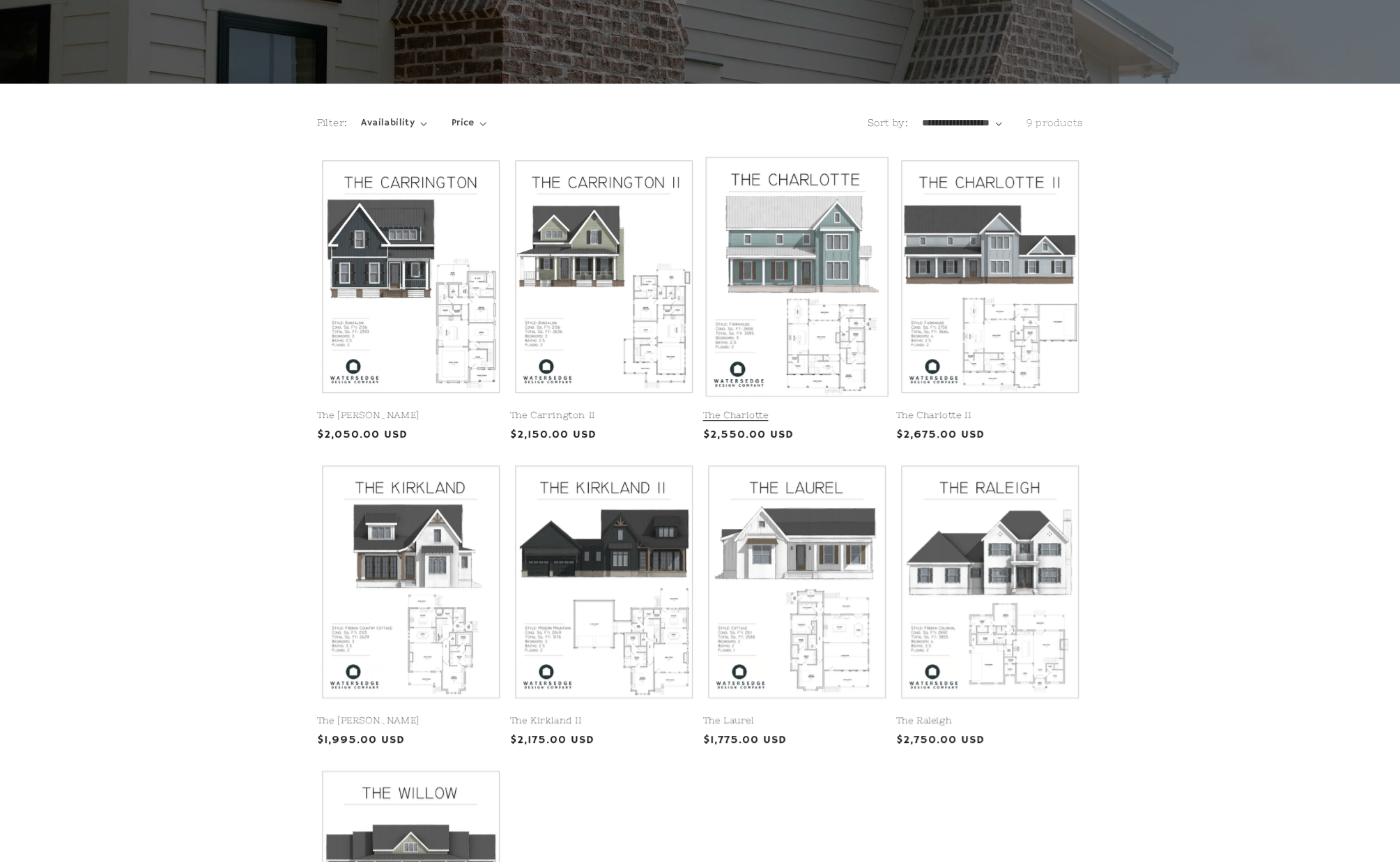
click at [821, 410] on link "The Charlotte" at bounding box center [797, 416] width 188 height 12
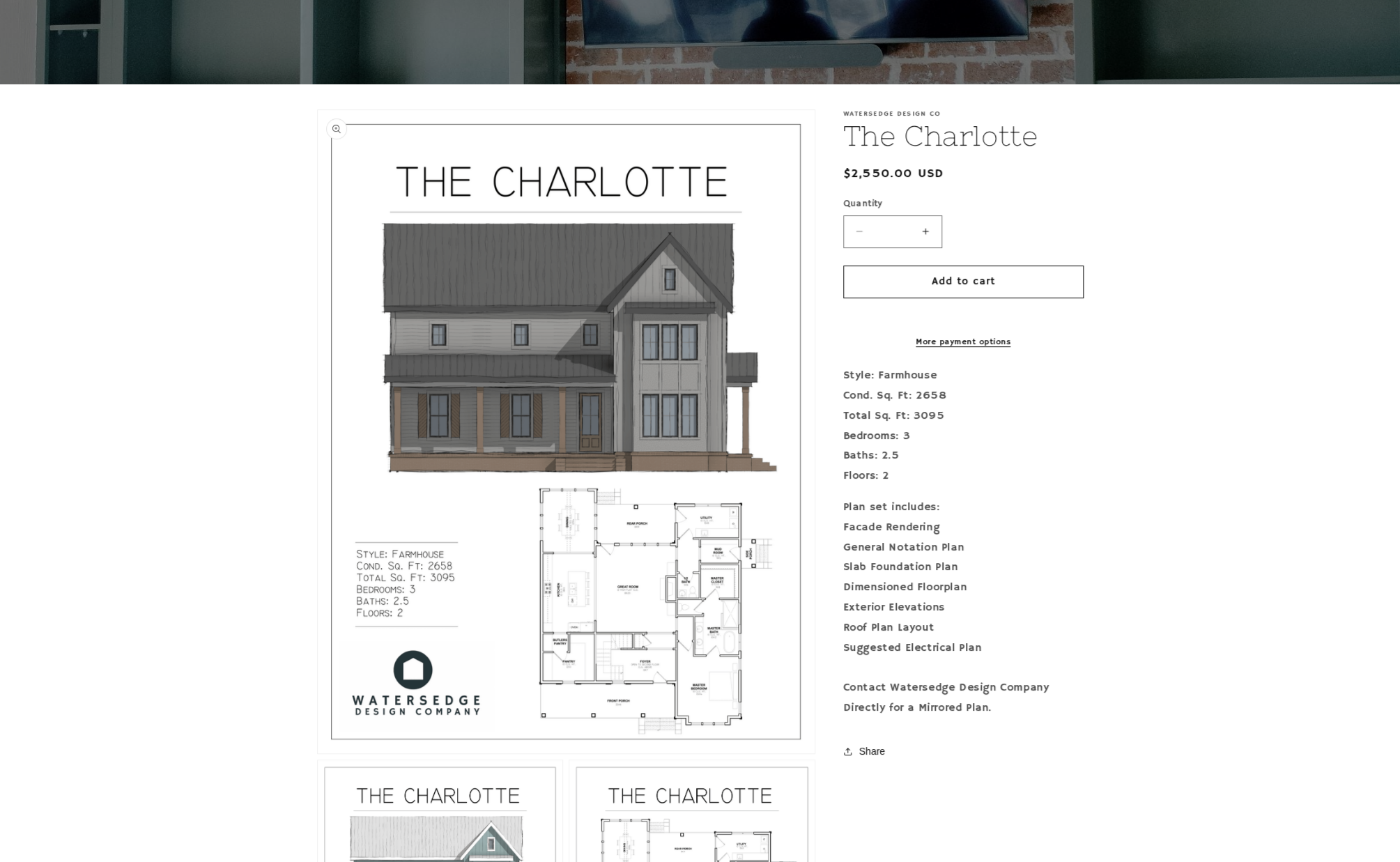
scroll to position [209, 0]
click at [318, 752] on button "Open media 1 in modal" at bounding box center [318, 752] width 0 height 0
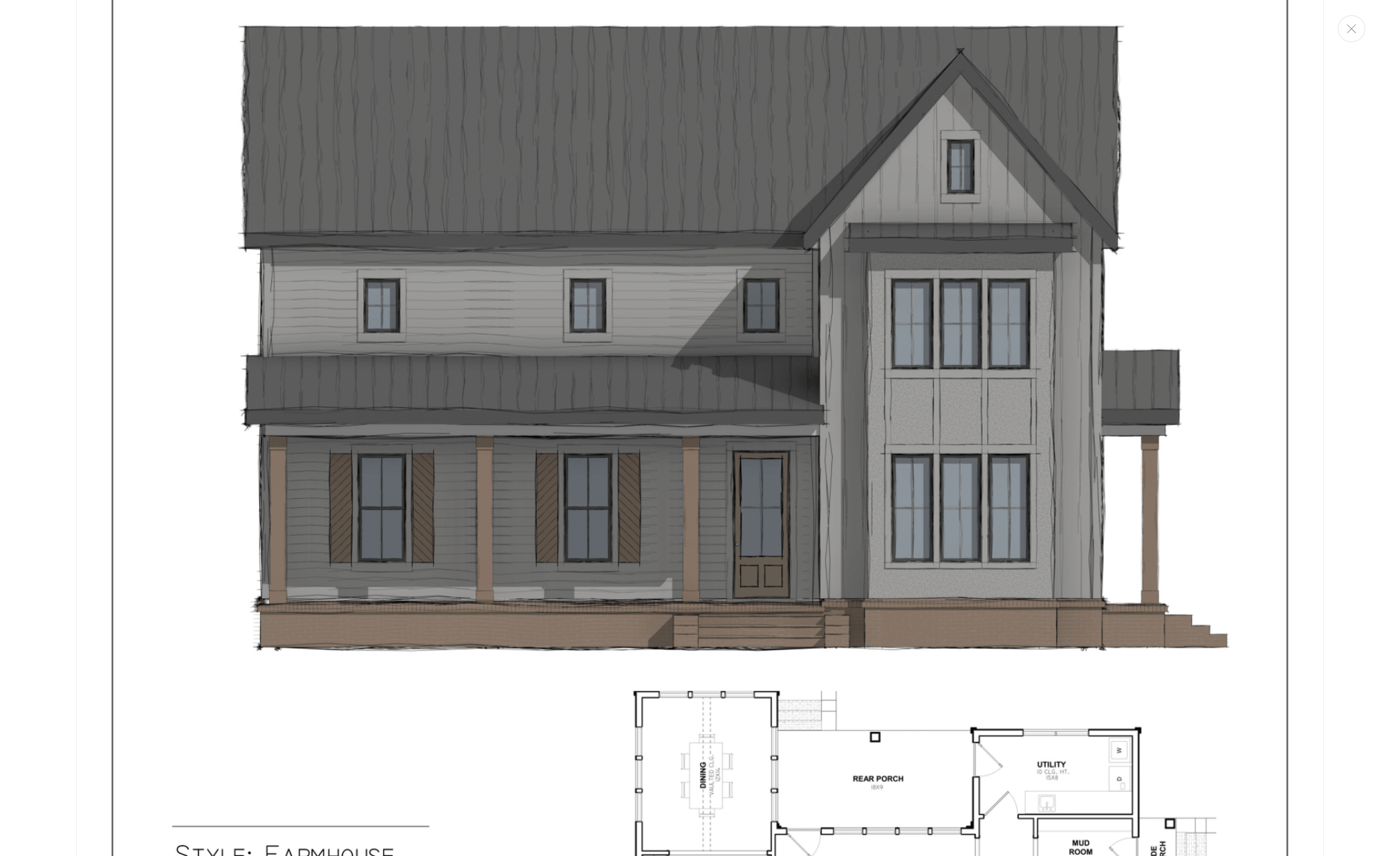
scroll to position [291, 0]
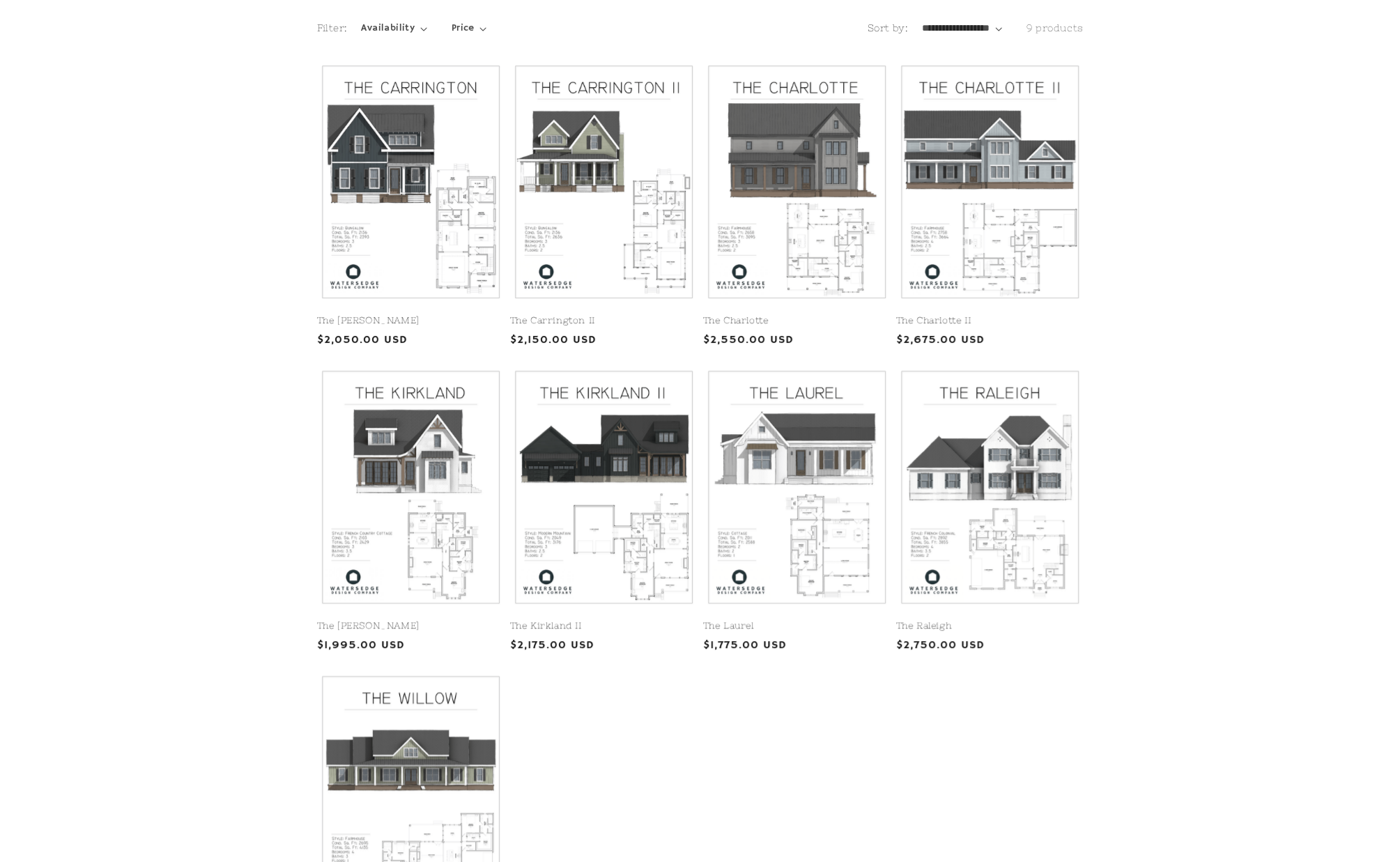
scroll to position [349, 0]
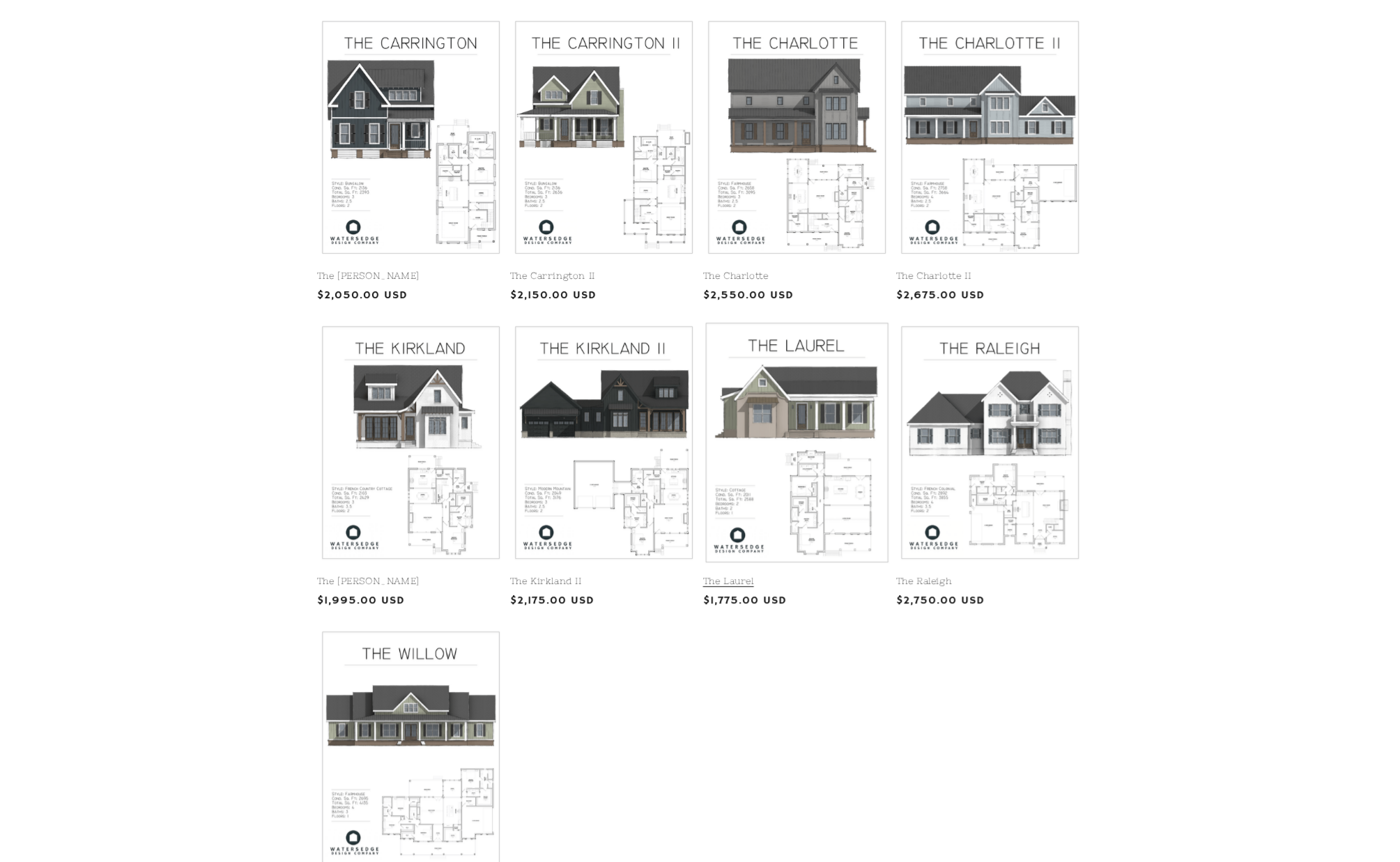
click at [834, 575] on link "The Laurel" at bounding box center [797, 581] width 188 height 12
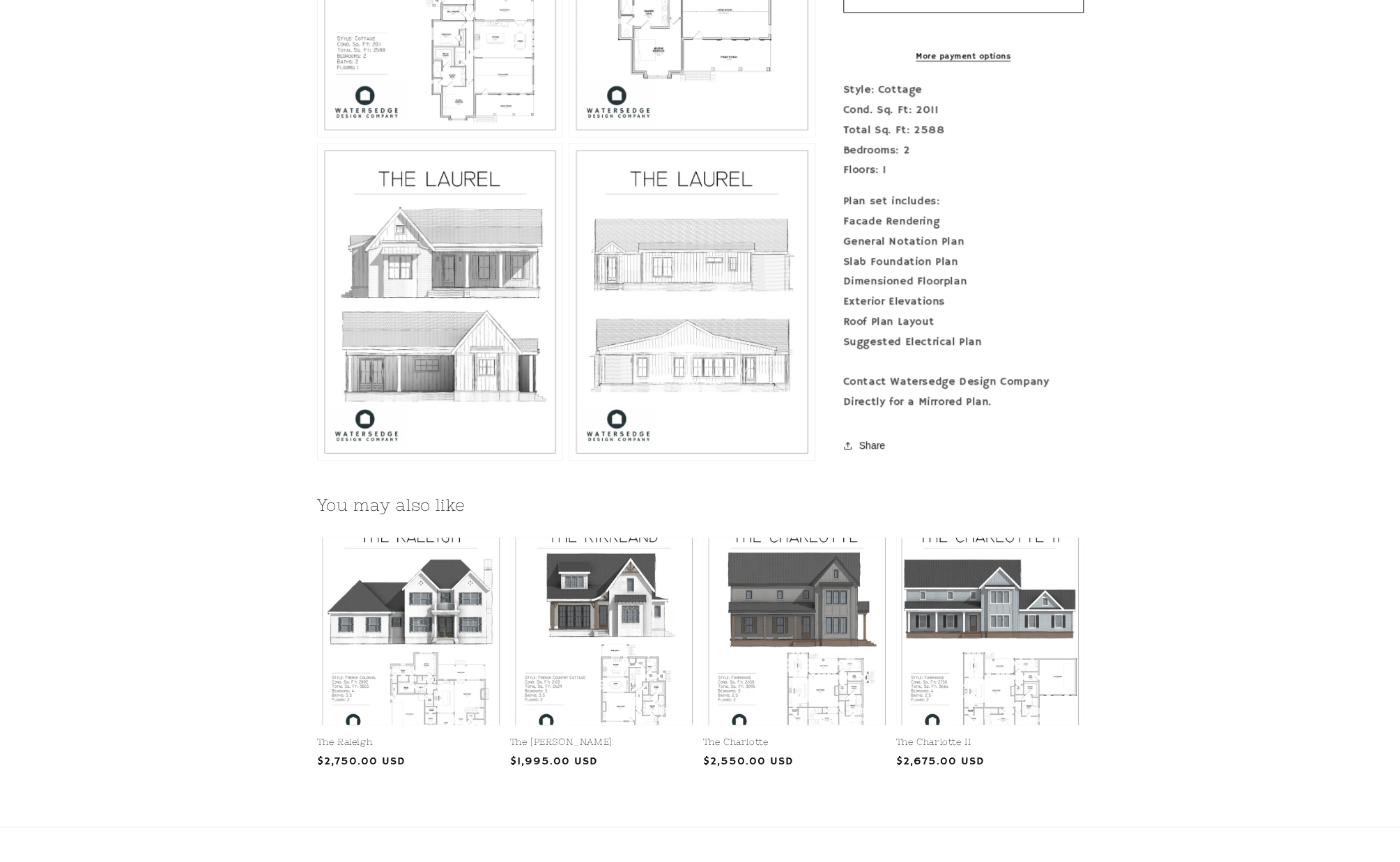
scroll to position [1185, 0]
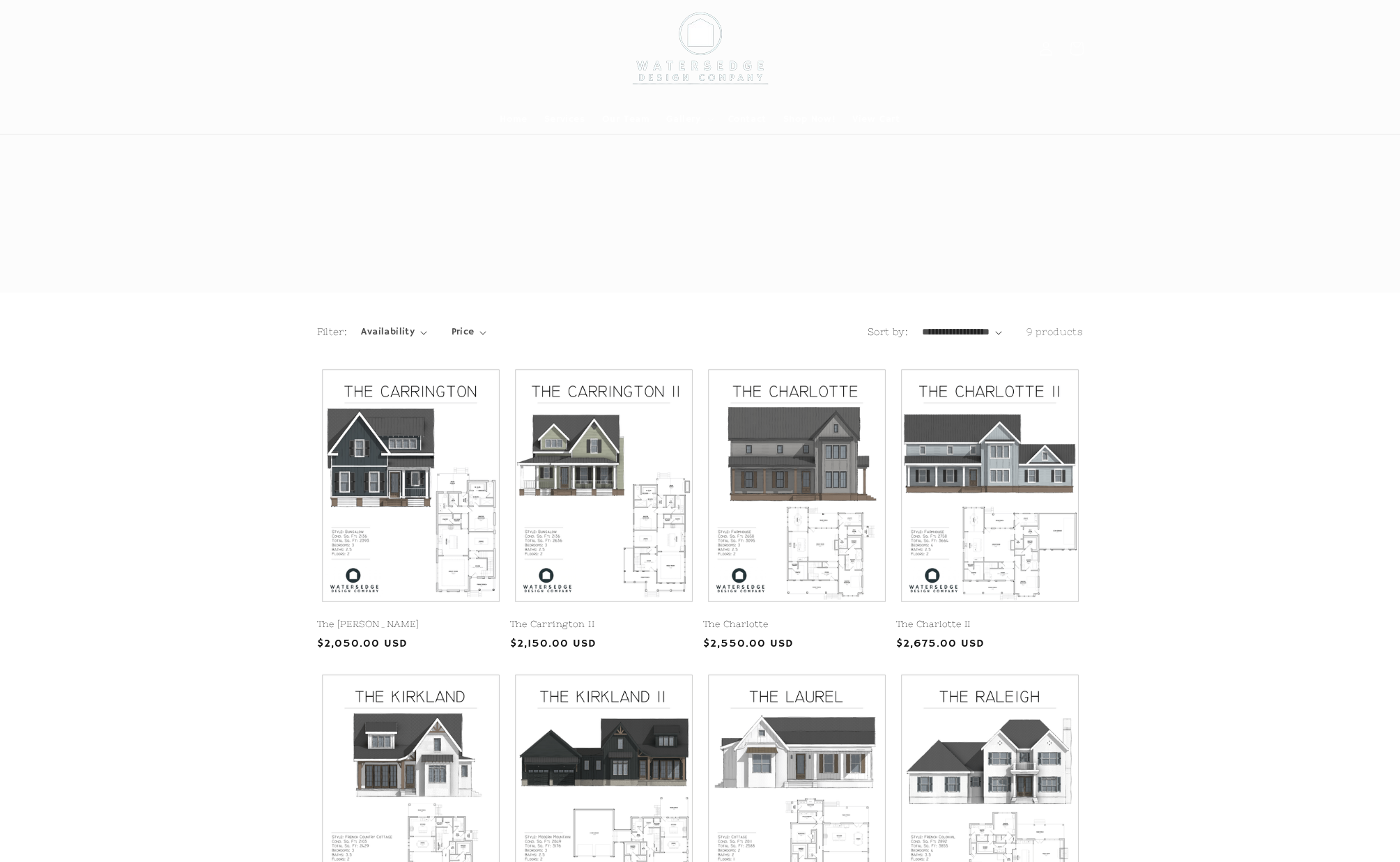
scroll to position [349, 0]
